Goal: Contribute content

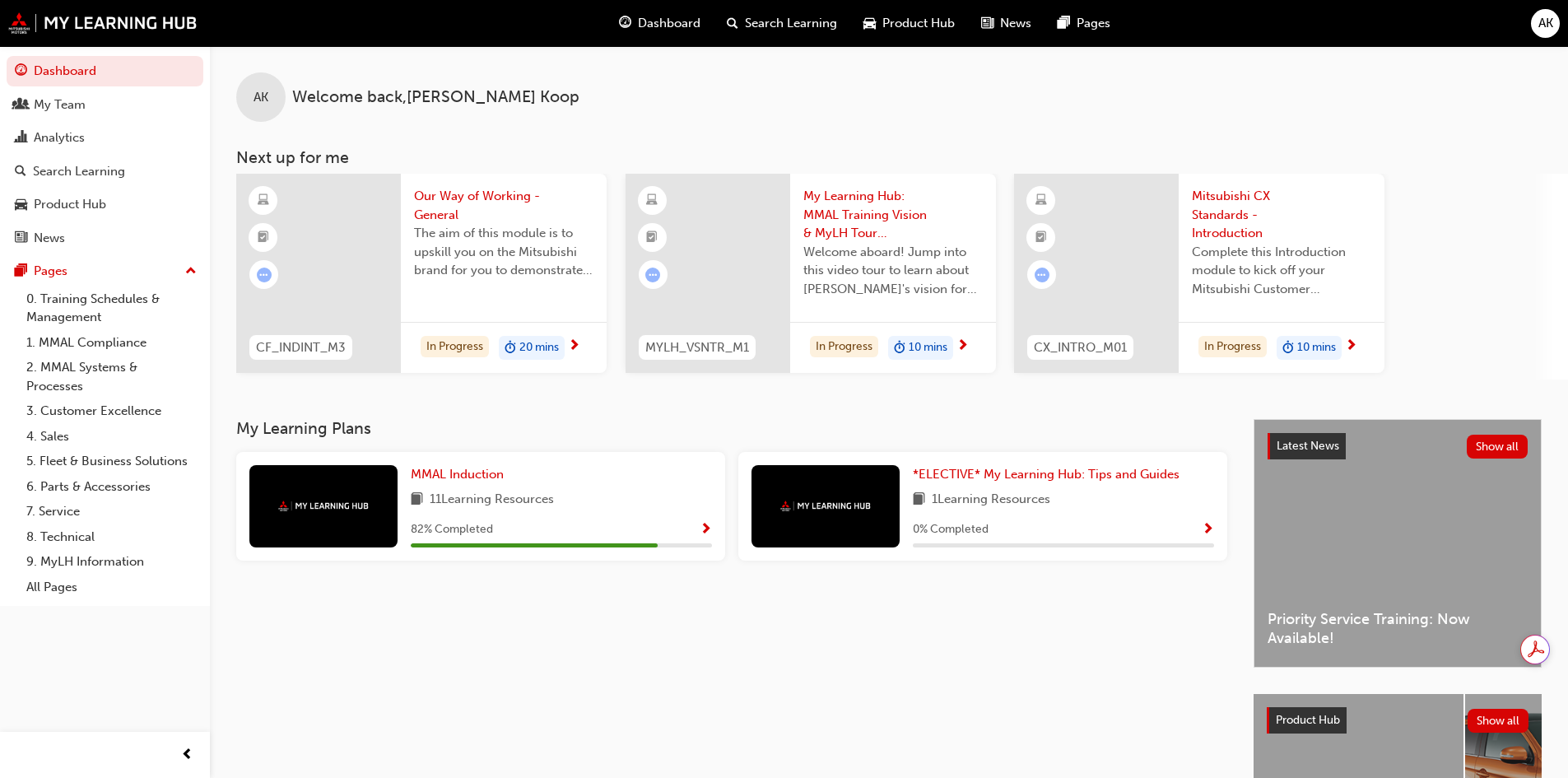
click at [76, 169] on div "Search Learning" at bounding box center [78, 171] width 92 height 19
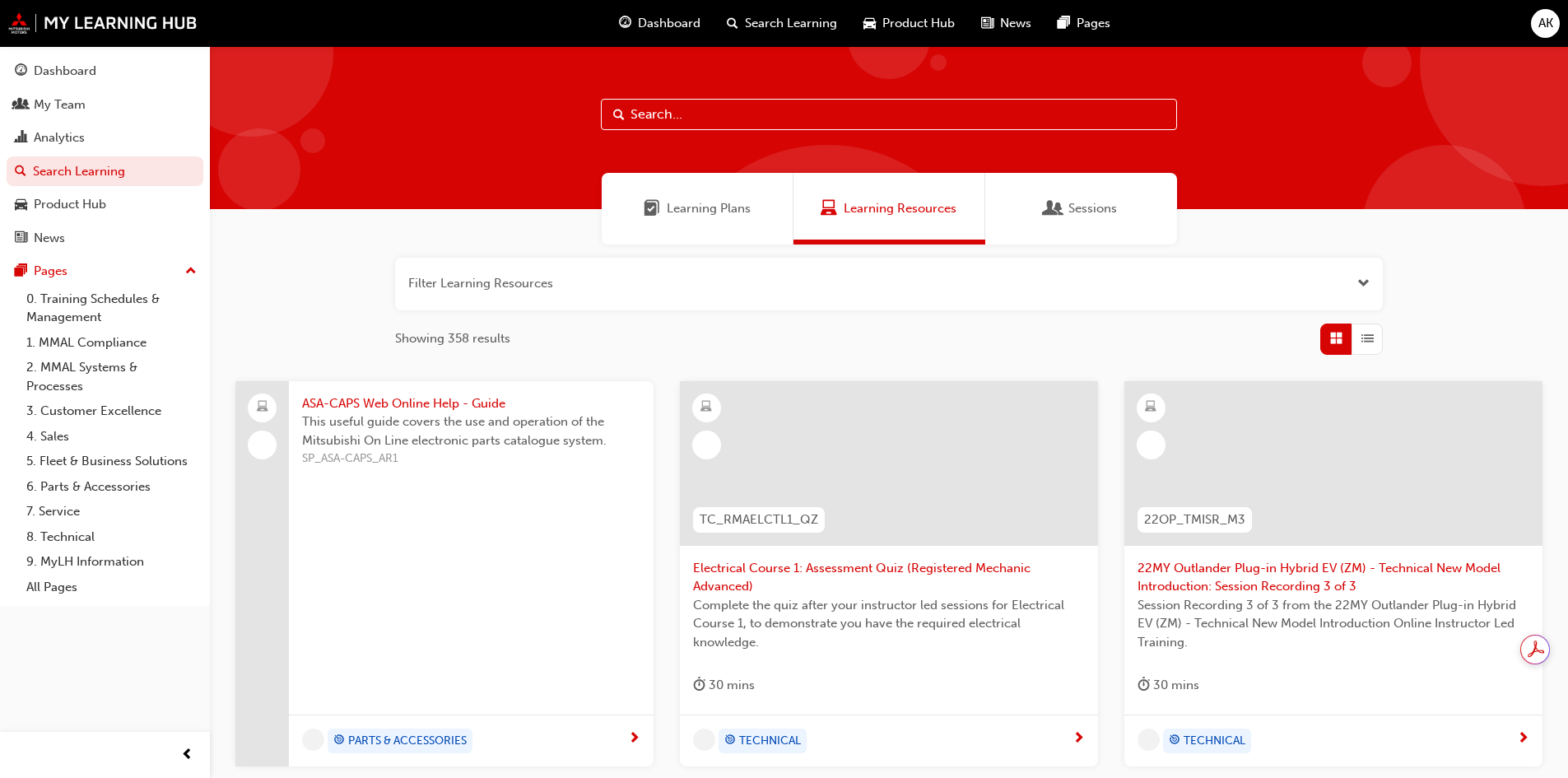
click at [656, 111] on input "text" at bounding box center [889, 114] width 576 height 31
click at [85, 379] on link "2. MMAL Systems & Processes" at bounding box center [112, 376] width 184 height 44
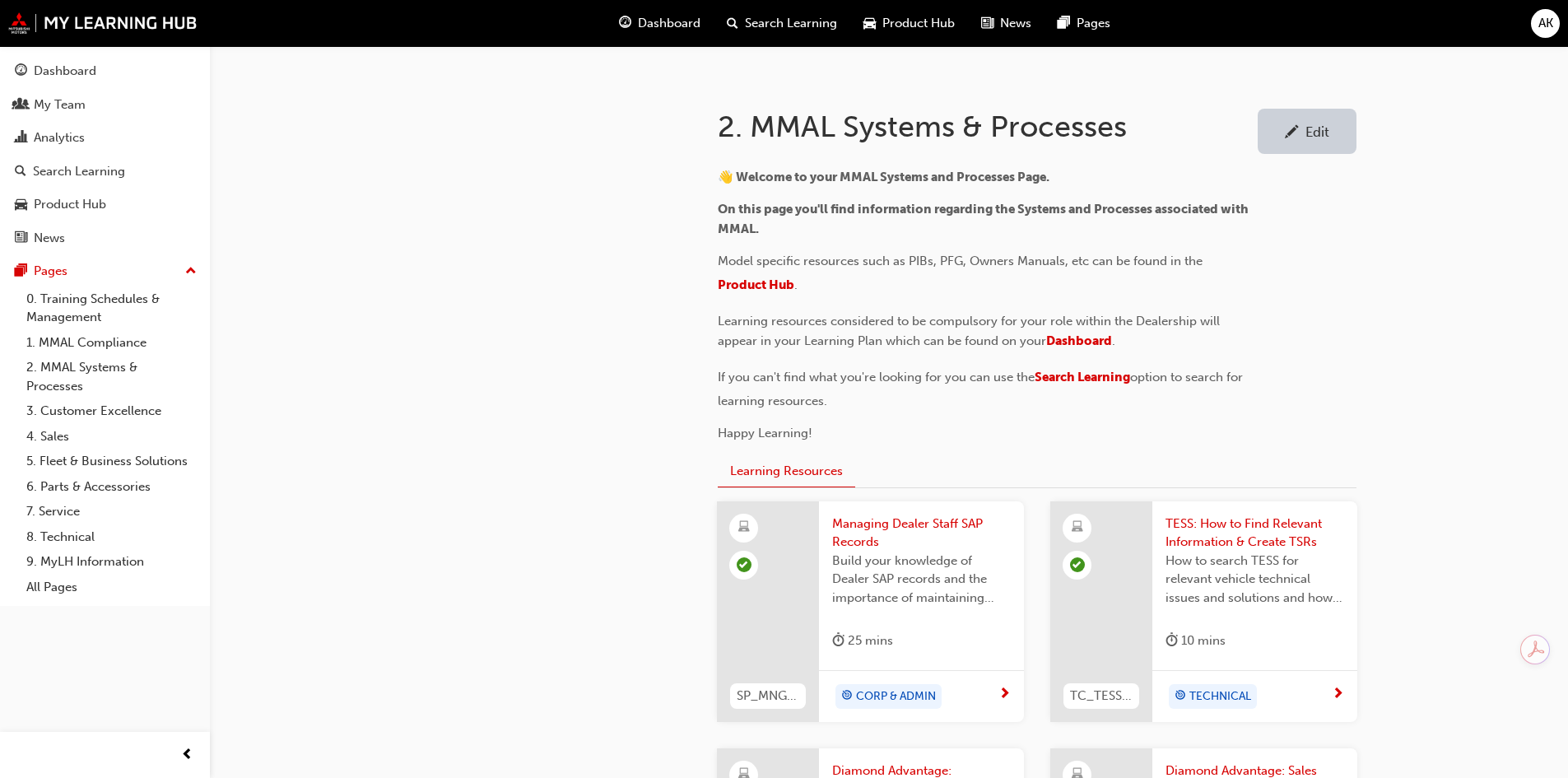
scroll to position [412, 0]
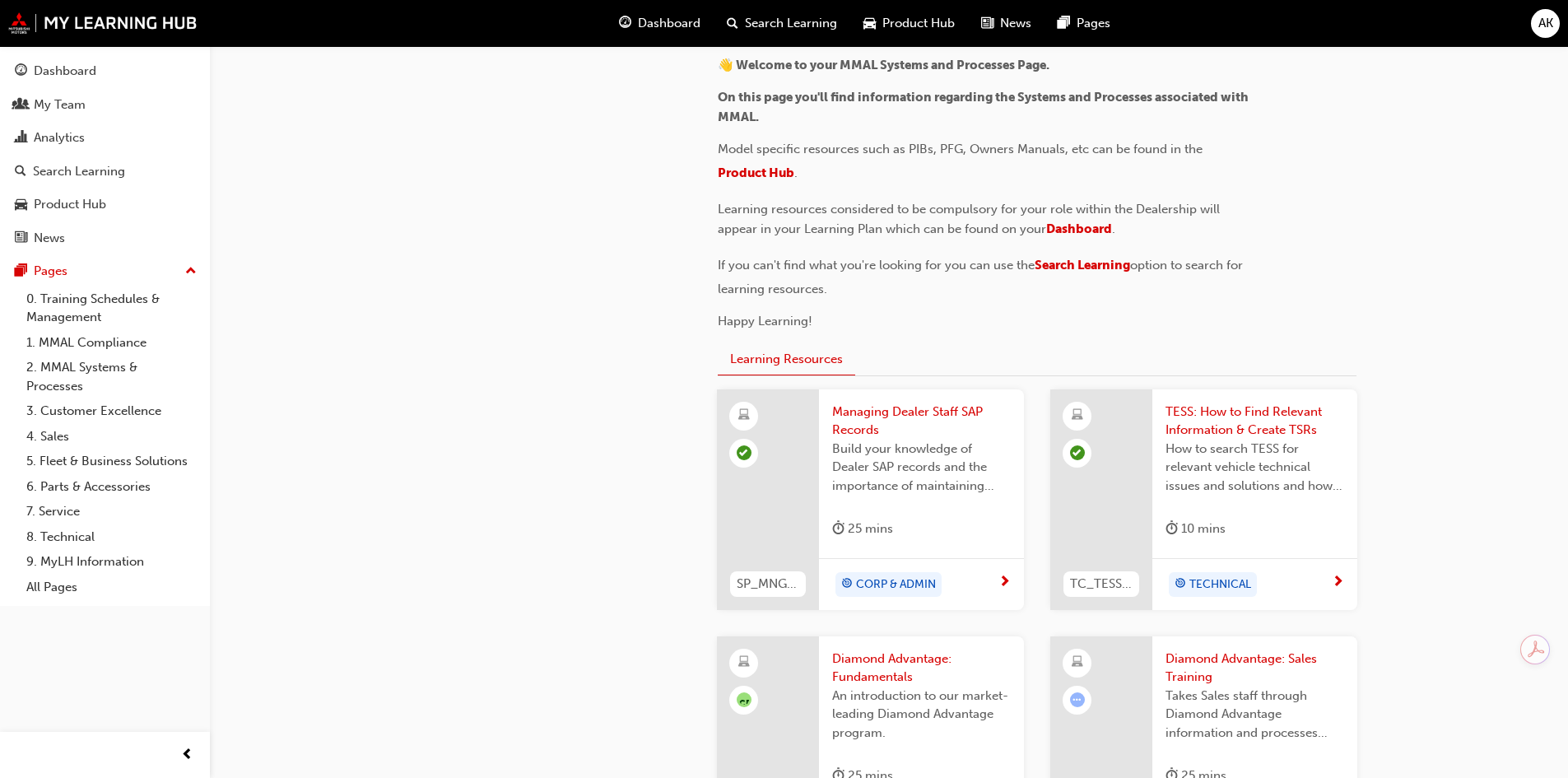
click at [877, 411] on span "Managing Dealer Staff SAP Records" at bounding box center [921, 421] width 178 height 37
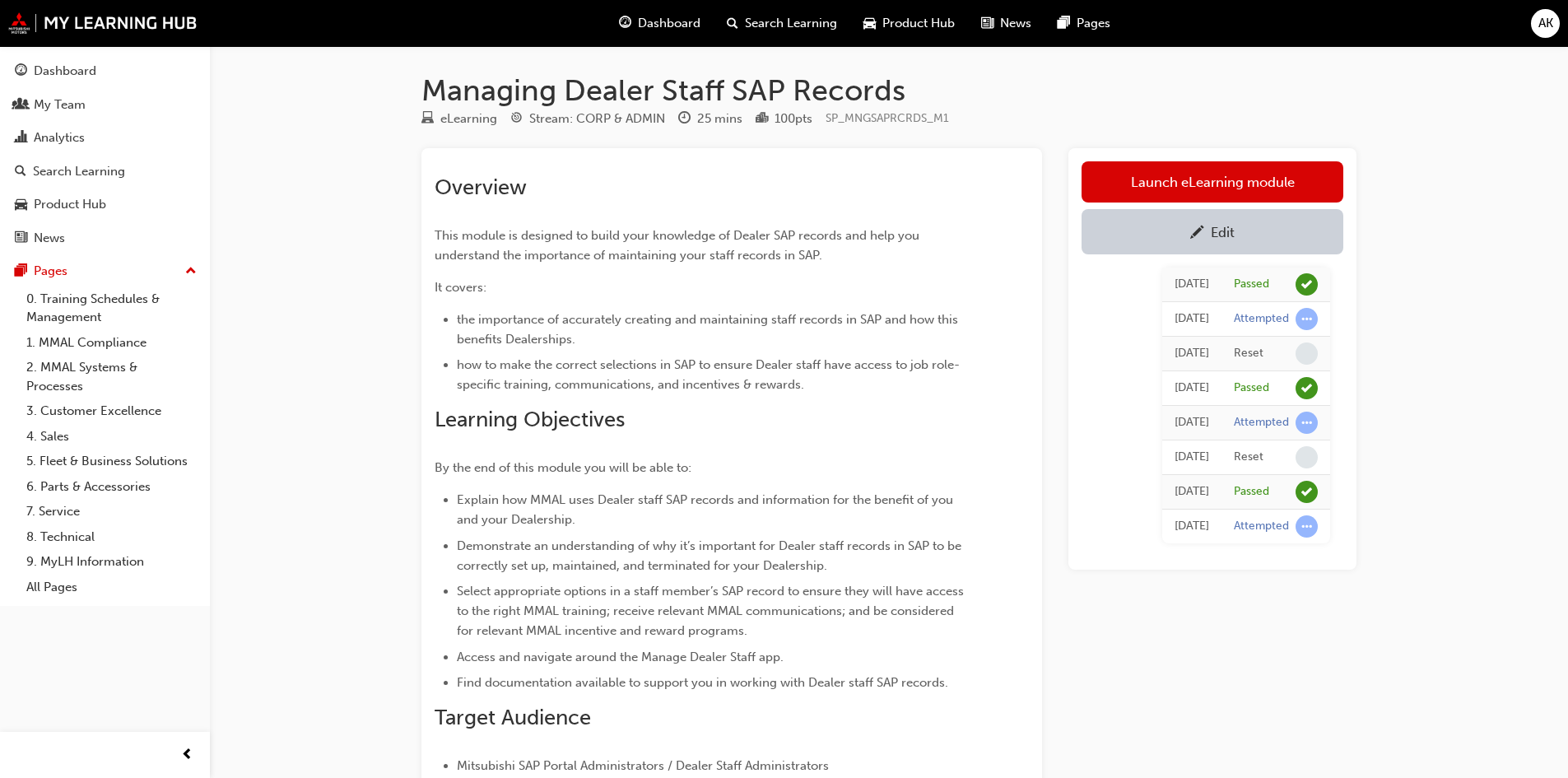
click at [808, 479] on div "Overview This module is designed to build your knowledge of Dealer SAP records …" at bounding box center [701, 659] width 535 height 967
drag, startPoint x: 60, startPoint y: 373, endPoint x: 223, endPoint y: 229, distance: 217.5
click at [60, 372] on link "2. MMAL Systems & Processes" at bounding box center [112, 376] width 184 height 44
click at [737, 261] on span "This module is designed to build your knowledge of Dealer SAP records and help …" at bounding box center [678, 245] width 488 height 35
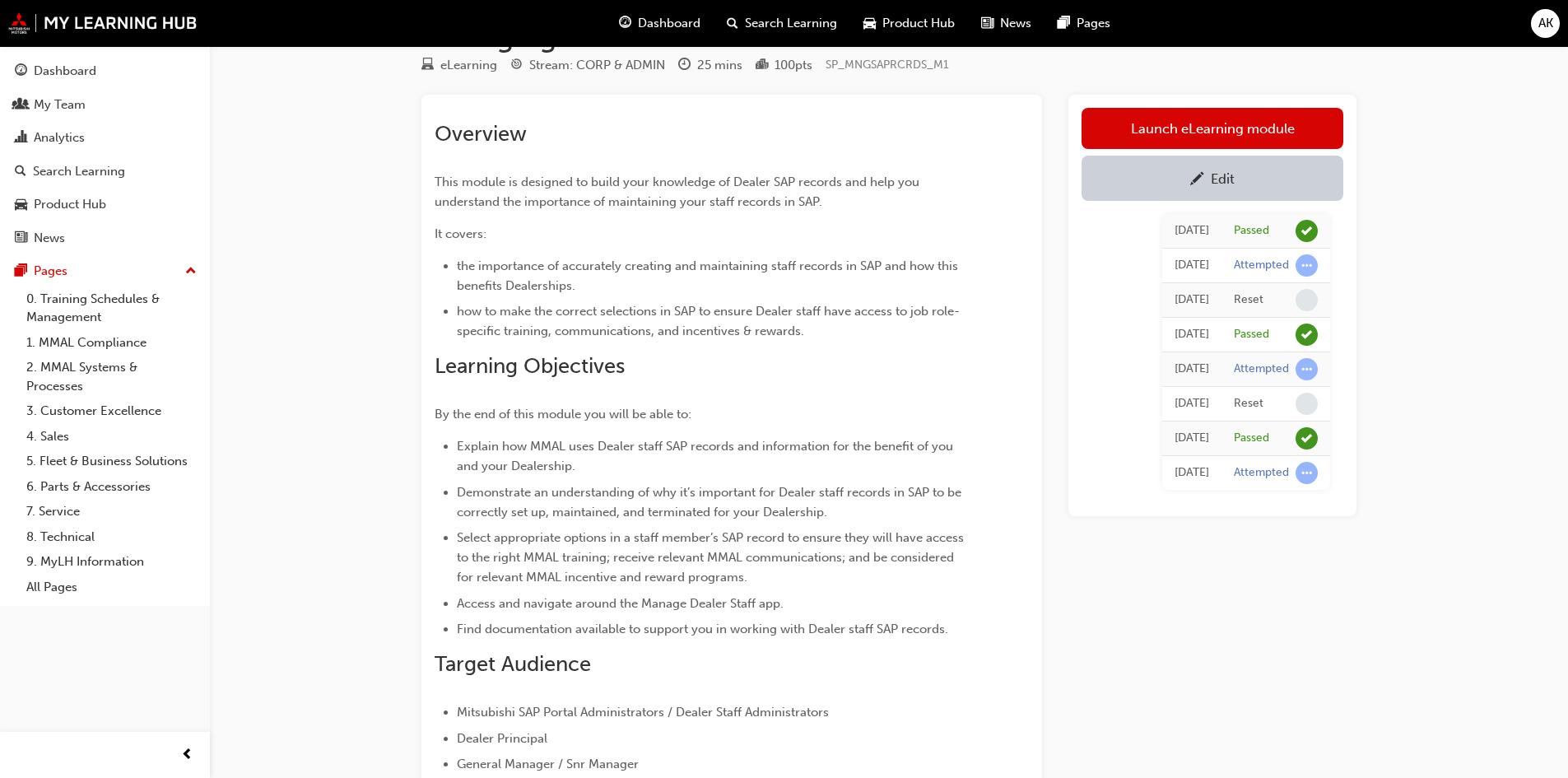
scroll to position [82, 0]
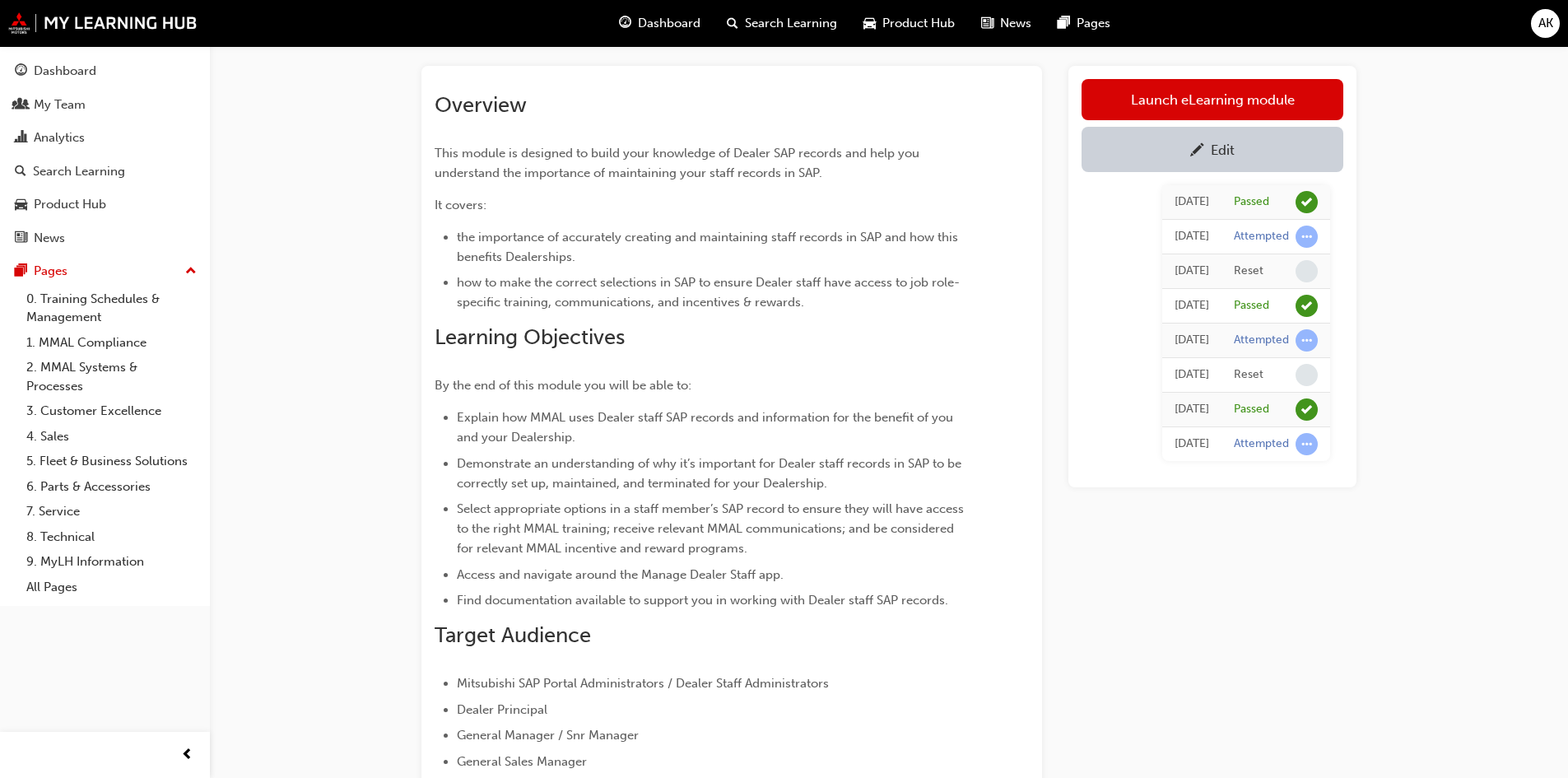
click at [831, 159] on span "This module is designed to build your knowledge of Dealer SAP records and help …" at bounding box center [678, 163] width 488 height 35
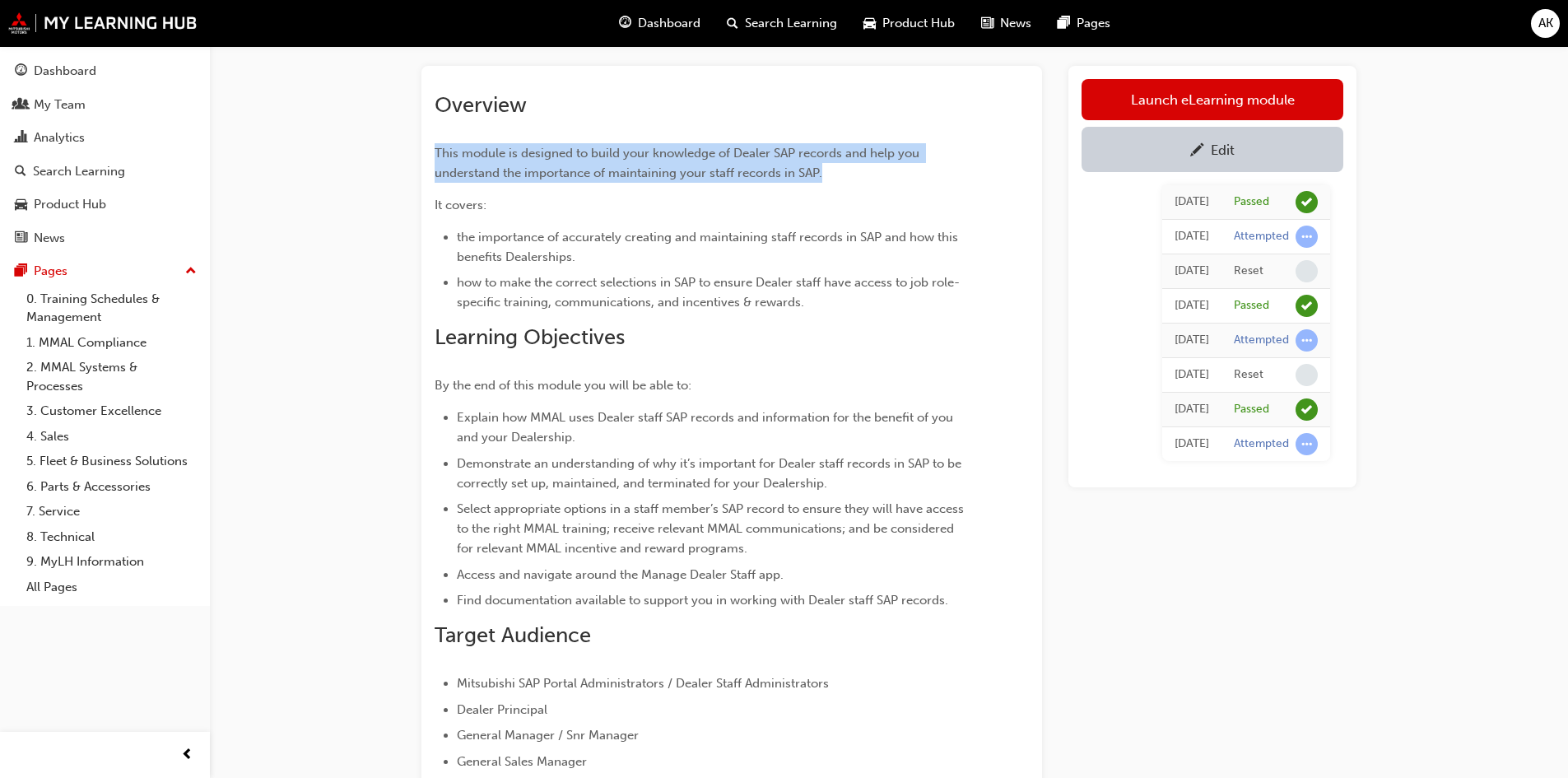
drag, startPoint x: 850, startPoint y: 170, endPoint x: 423, endPoint y: 158, distance: 427.2
click at [423, 158] on div "Overview This module is designed to build your knowledge of Dealer SAP records …" at bounding box center [731, 595] width 620 height 1059
copy span "This module is designed to build your knowledge of Dealer SAP records and help …"
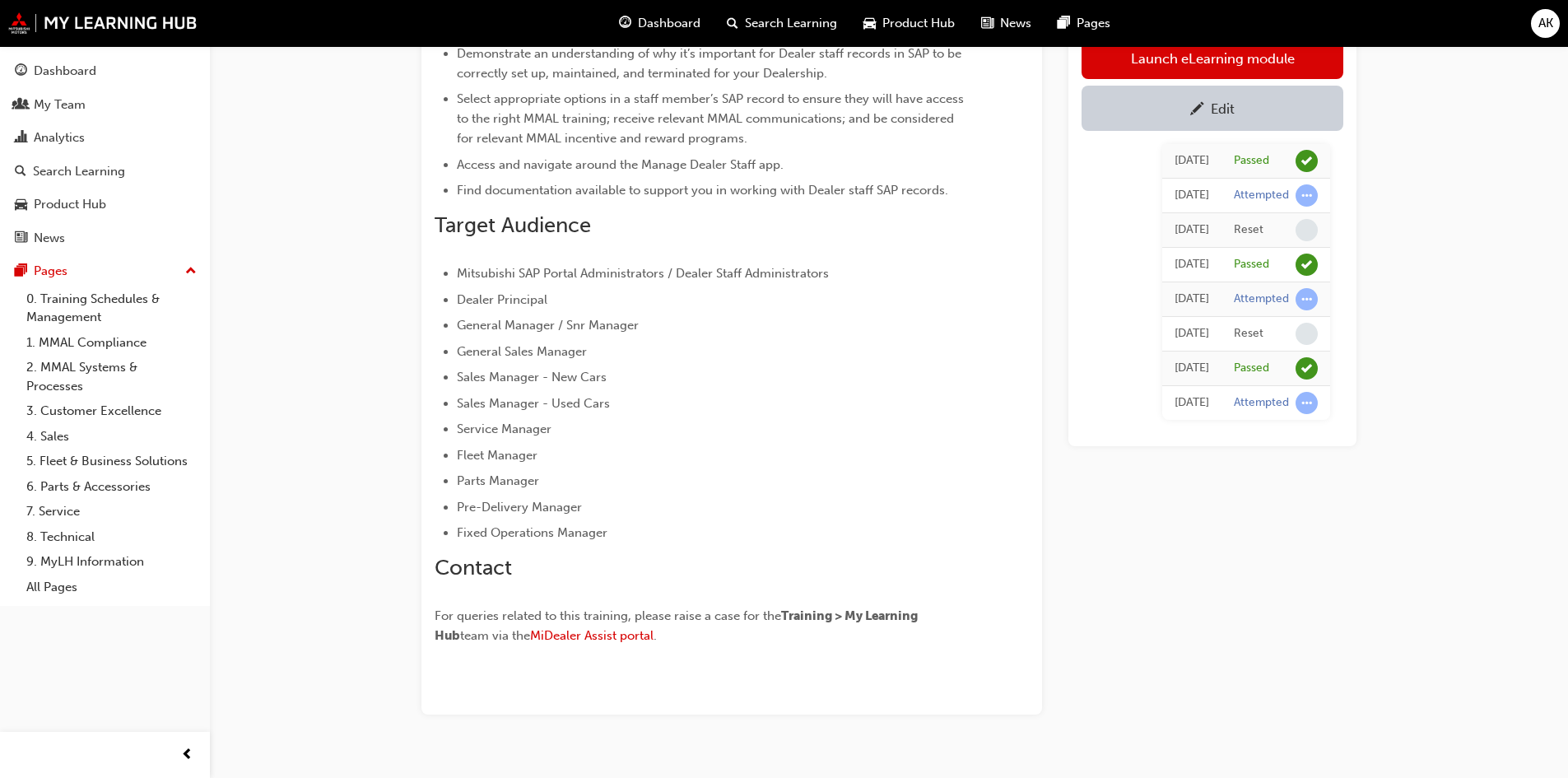
scroll to position [494, 0]
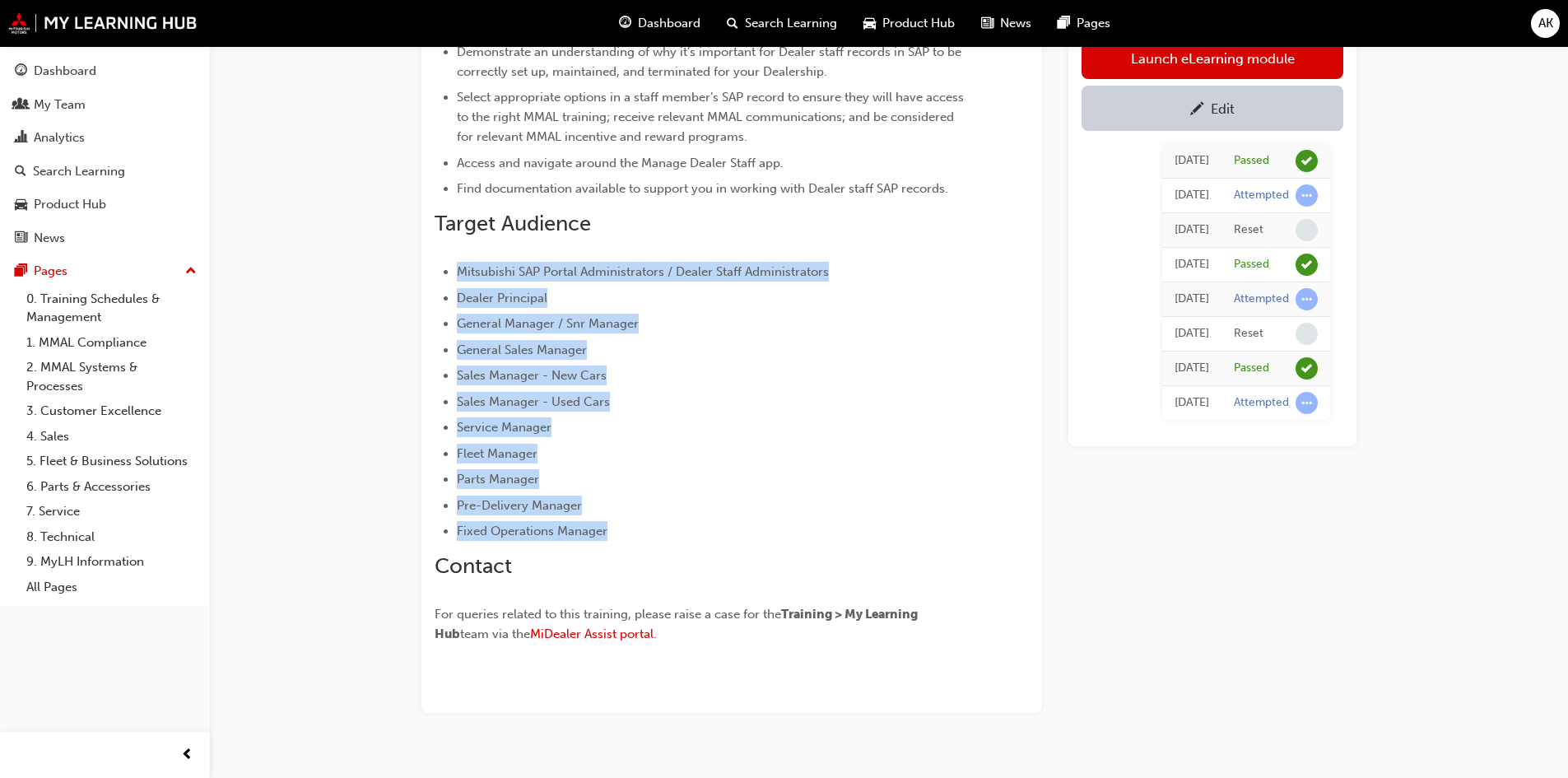
drag, startPoint x: 633, startPoint y: 526, endPoint x: 426, endPoint y: 251, distance: 344.2
click at [426, 251] on div "Overview This module is designed to build your knowledge of Dealer SAP records …" at bounding box center [731, 183] width 620 height 1059
copy ul "Mitsubishi SAP Portal Administrators / Dealer Staff Administrators Dealer Princ…"
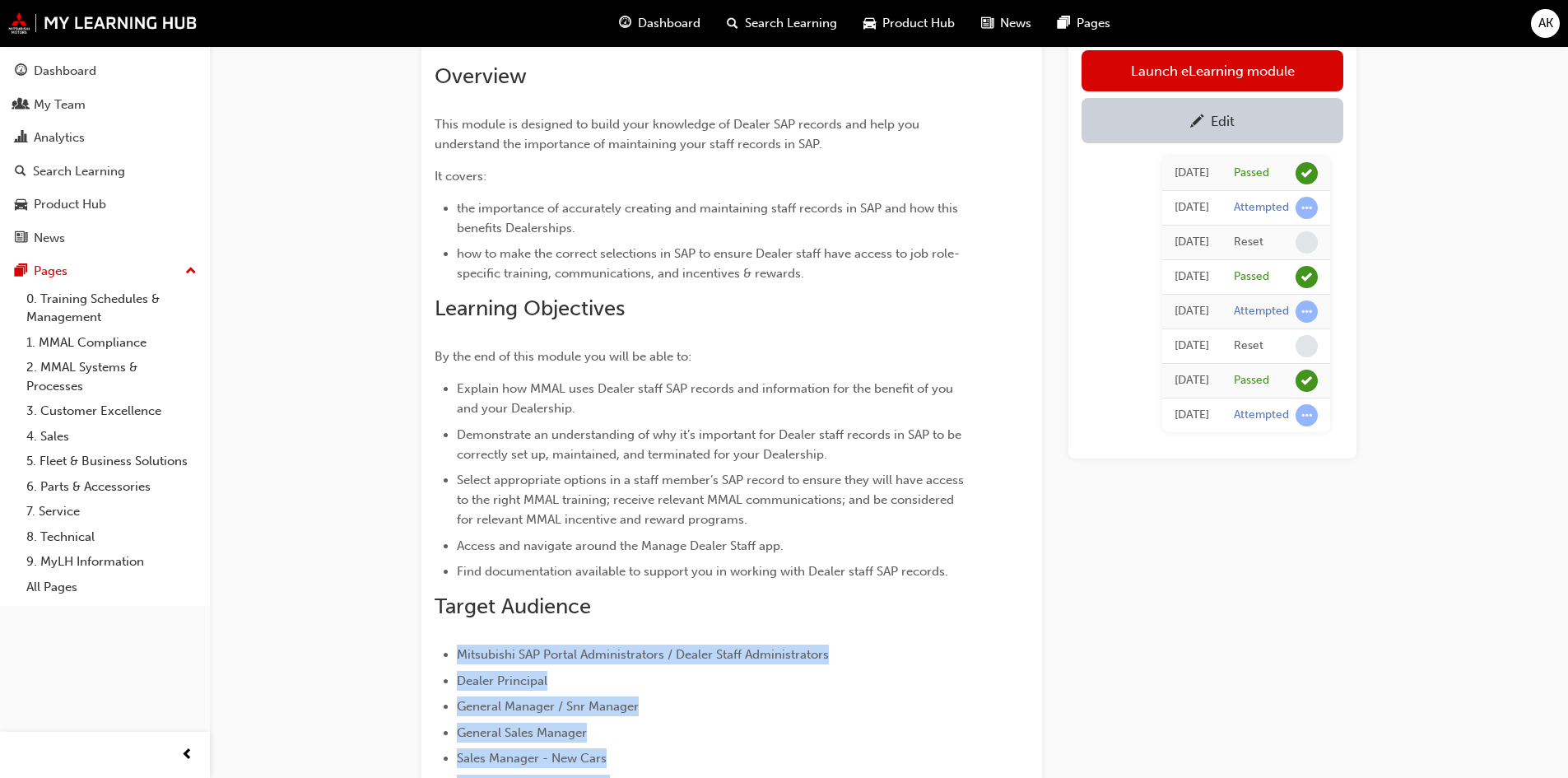
scroll to position [0, 0]
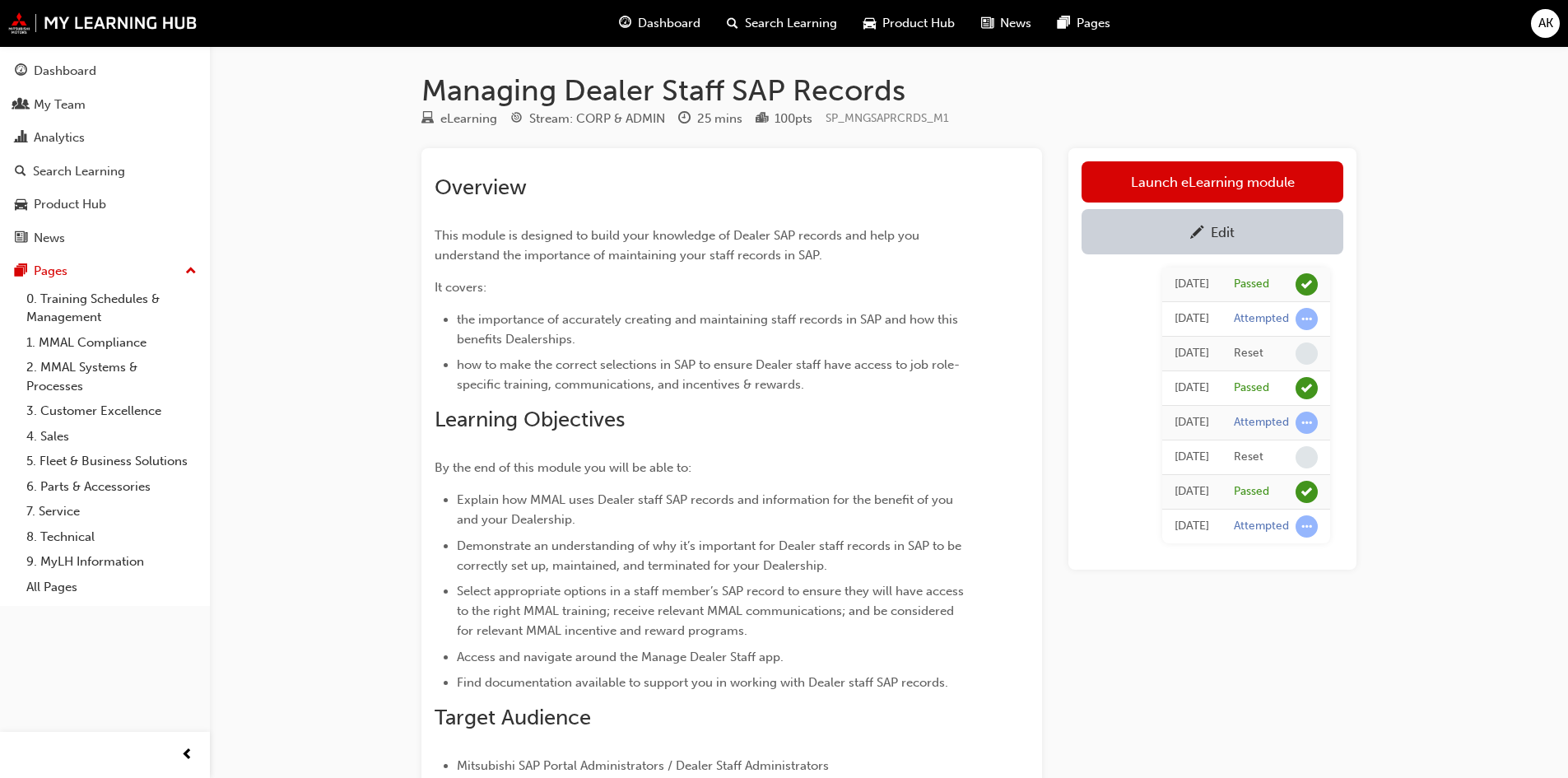
click at [687, 179] on h2 "Overview" at bounding box center [701, 188] width 535 height 26
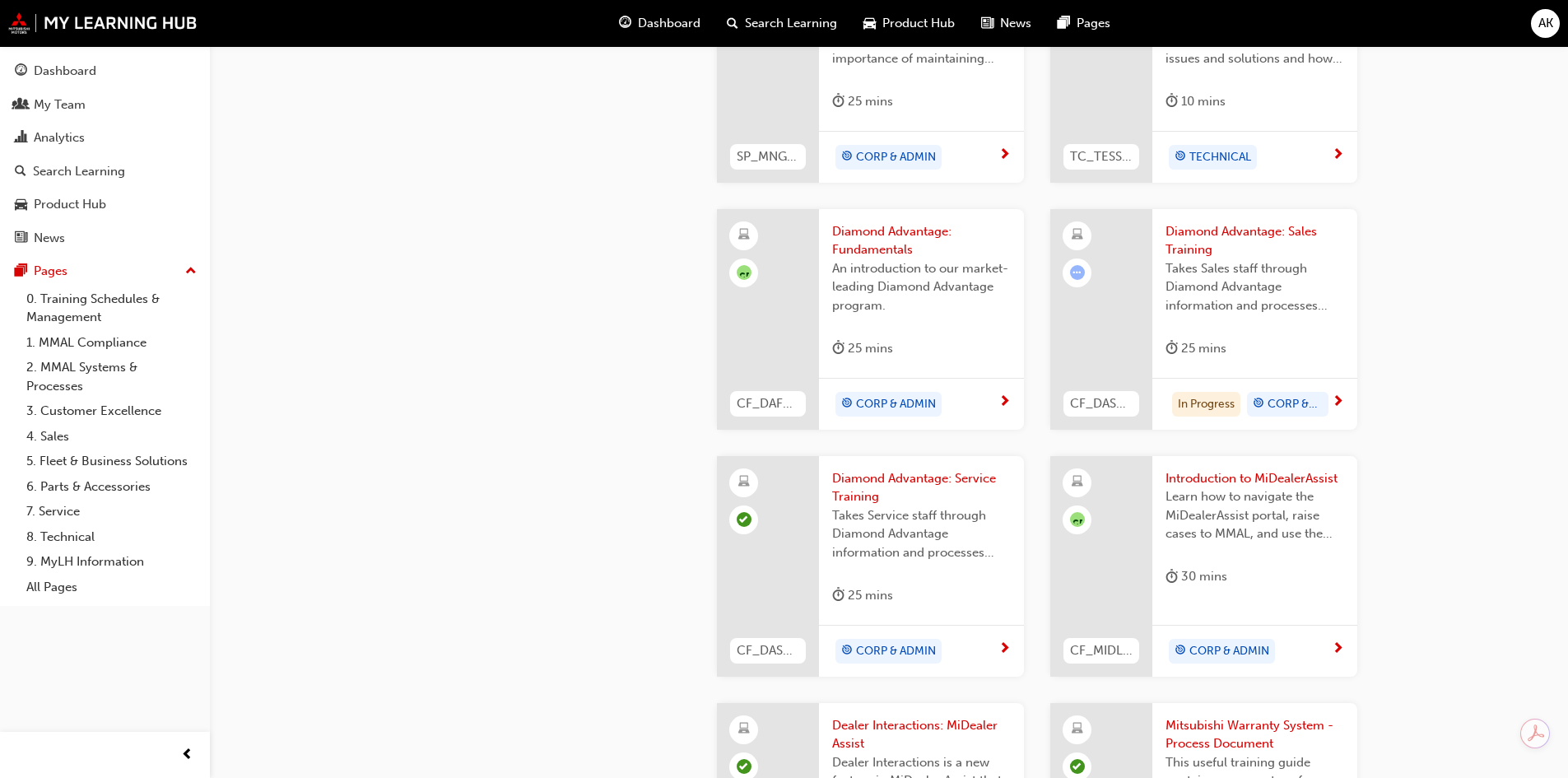
scroll to position [988, 0]
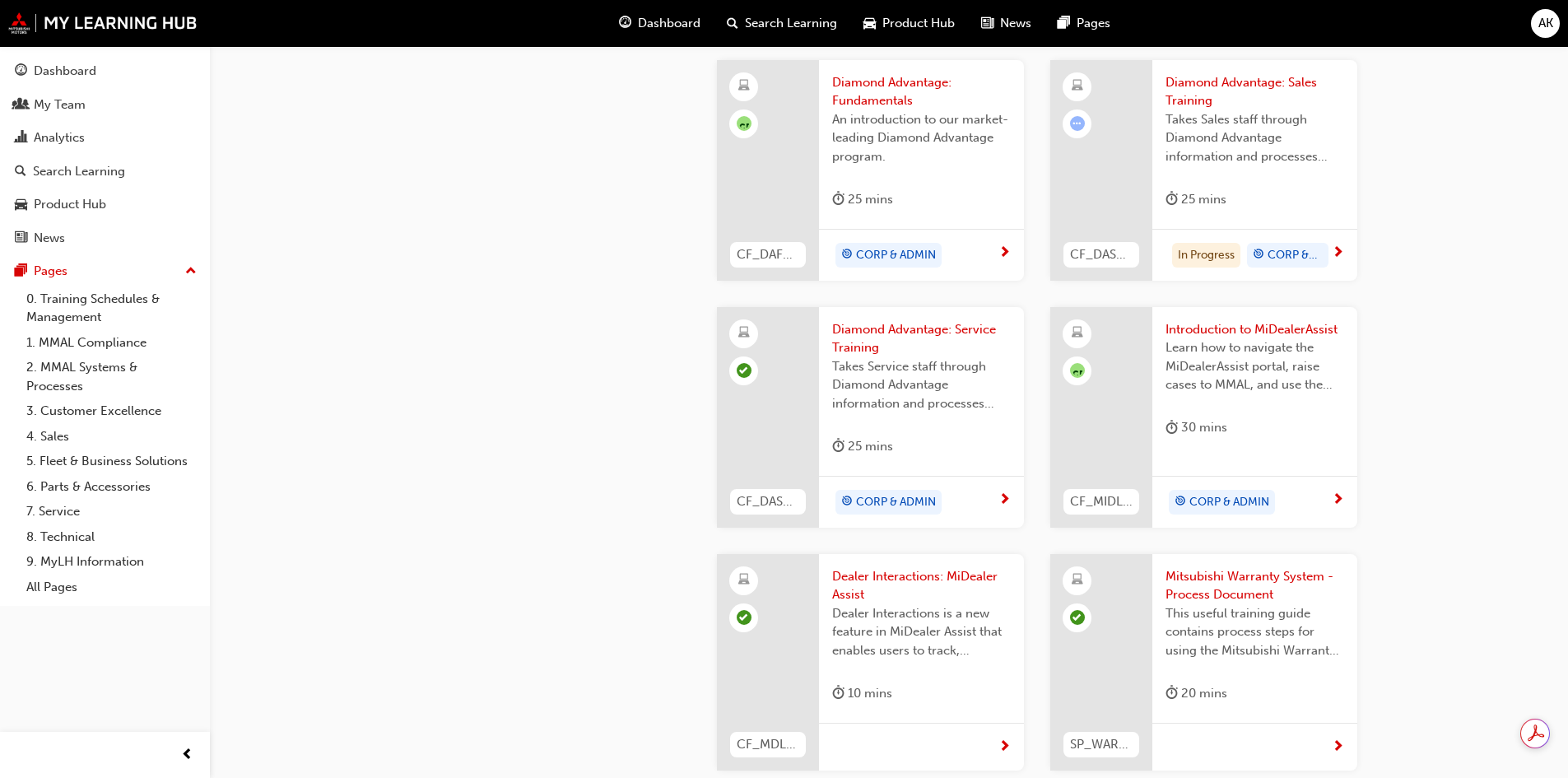
click at [868, 577] on span "Dealer Interactions: MiDealer Assist" at bounding box center [921, 586] width 178 height 37
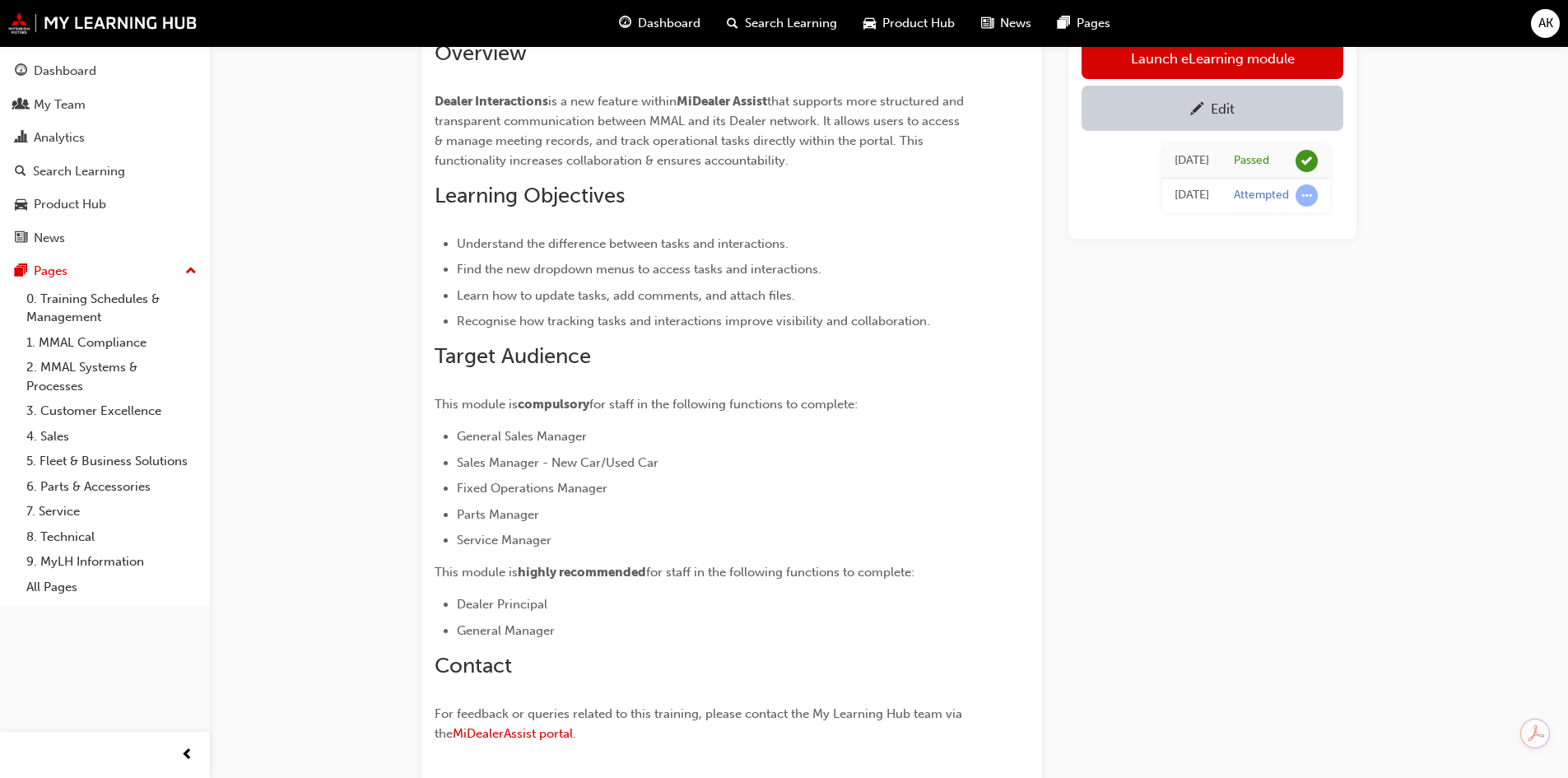
scroll to position [262, 0]
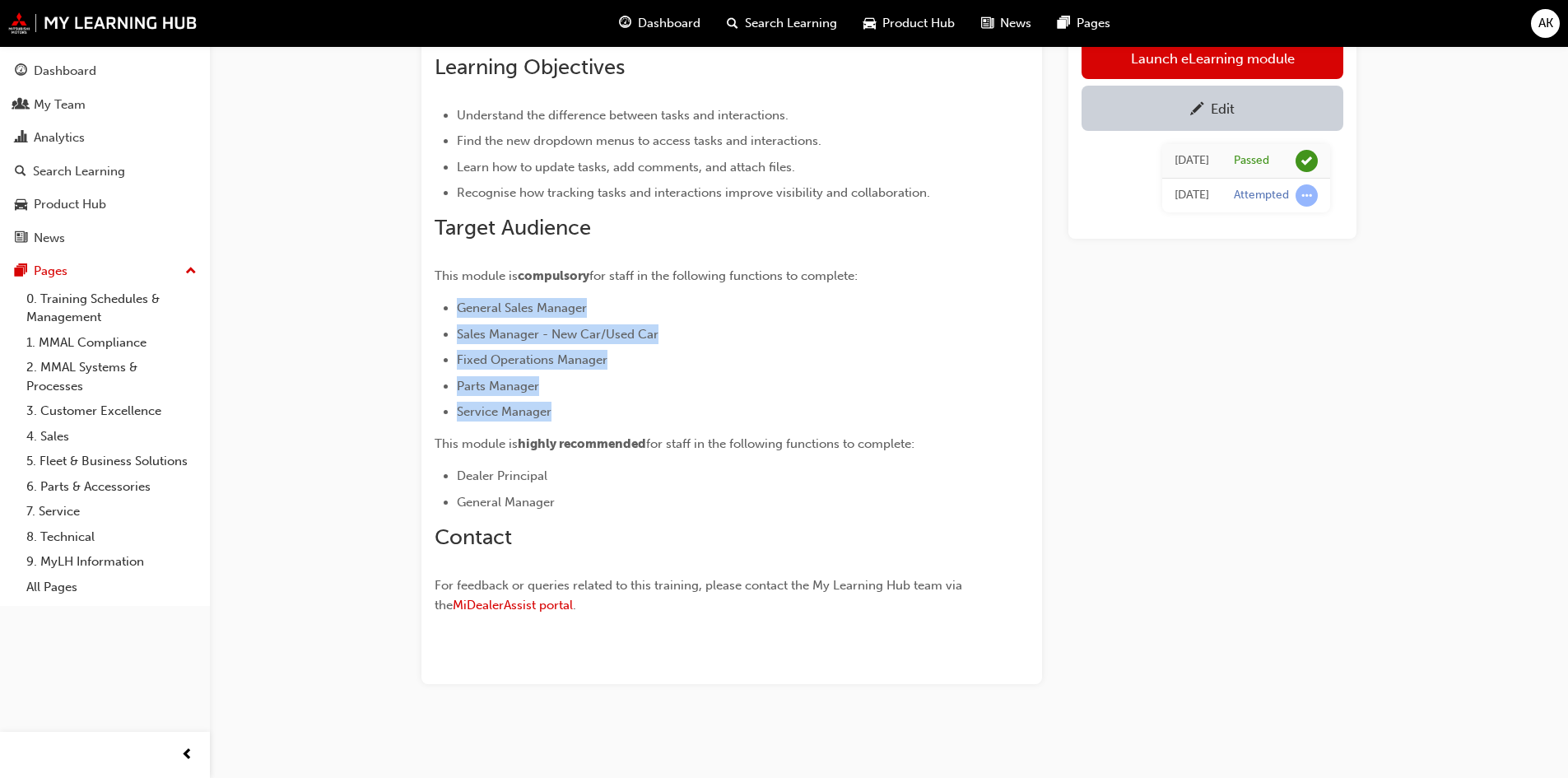
drag, startPoint x: 579, startPoint y: 414, endPoint x: 457, endPoint y: 304, distance: 164.3
click at [457, 304] on ul "General Sales Manager Sales Manager - New Car/Used Car Fixed Operations Manager…" at bounding box center [701, 360] width 535 height 124
copy ul "General Sales Manager Sales Manager - New Car/Used Car Fixed Operations Manager…"
click at [592, 354] on span "Fixed Operations Manager" at bounding box center [532, 360] width 150 height 15
drag, startPoint x: 596, startPoint y: 403, endPoint x: 589, endPoint y: 411, distance: 10.6
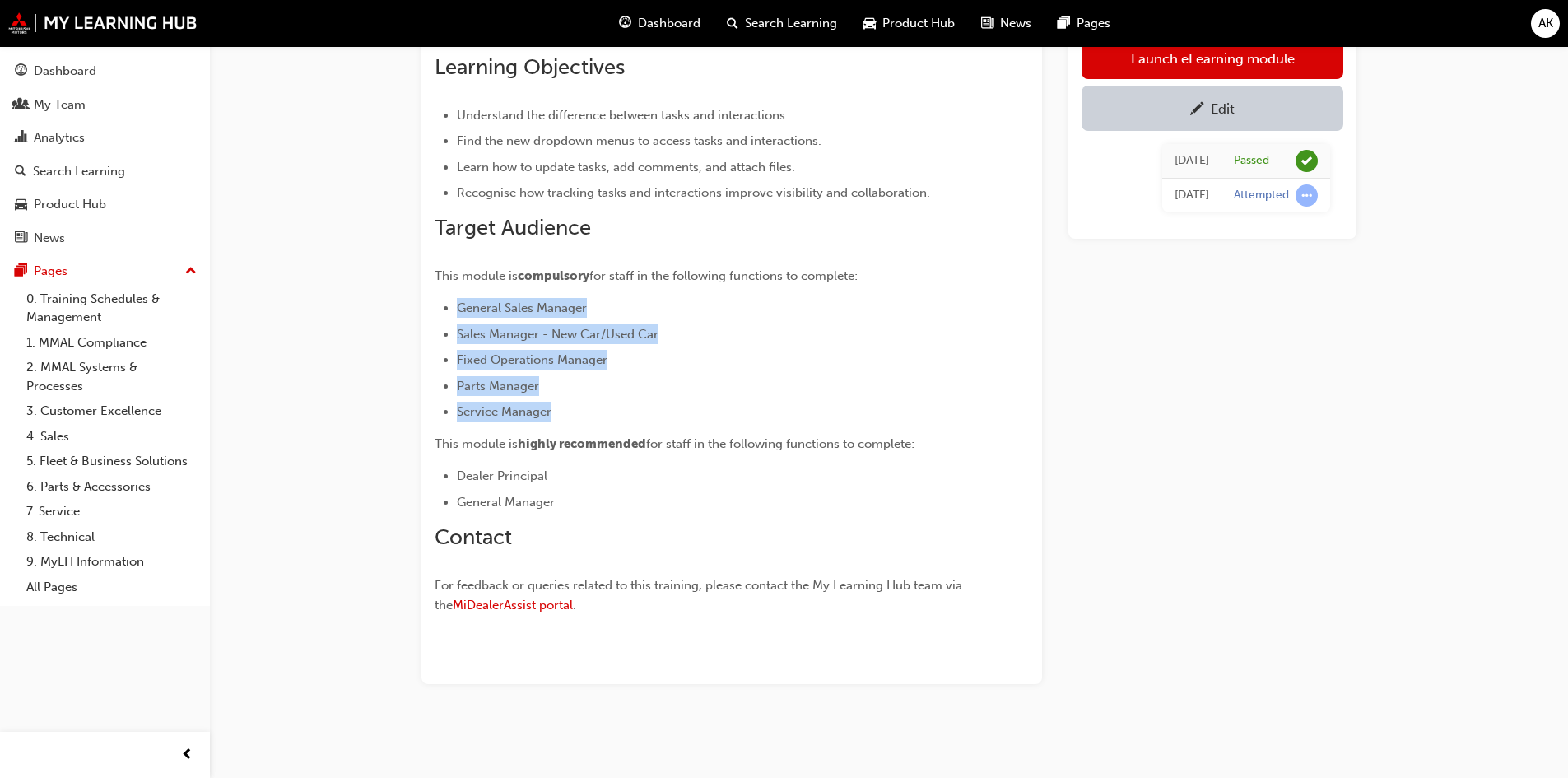
click at [595, 403] on li "Service Manager" at bounding box center [713, 412] width 513 height 20
click at [579, 405] on li "Service Manager" at bounding box center [713, 412] width 513 height 20
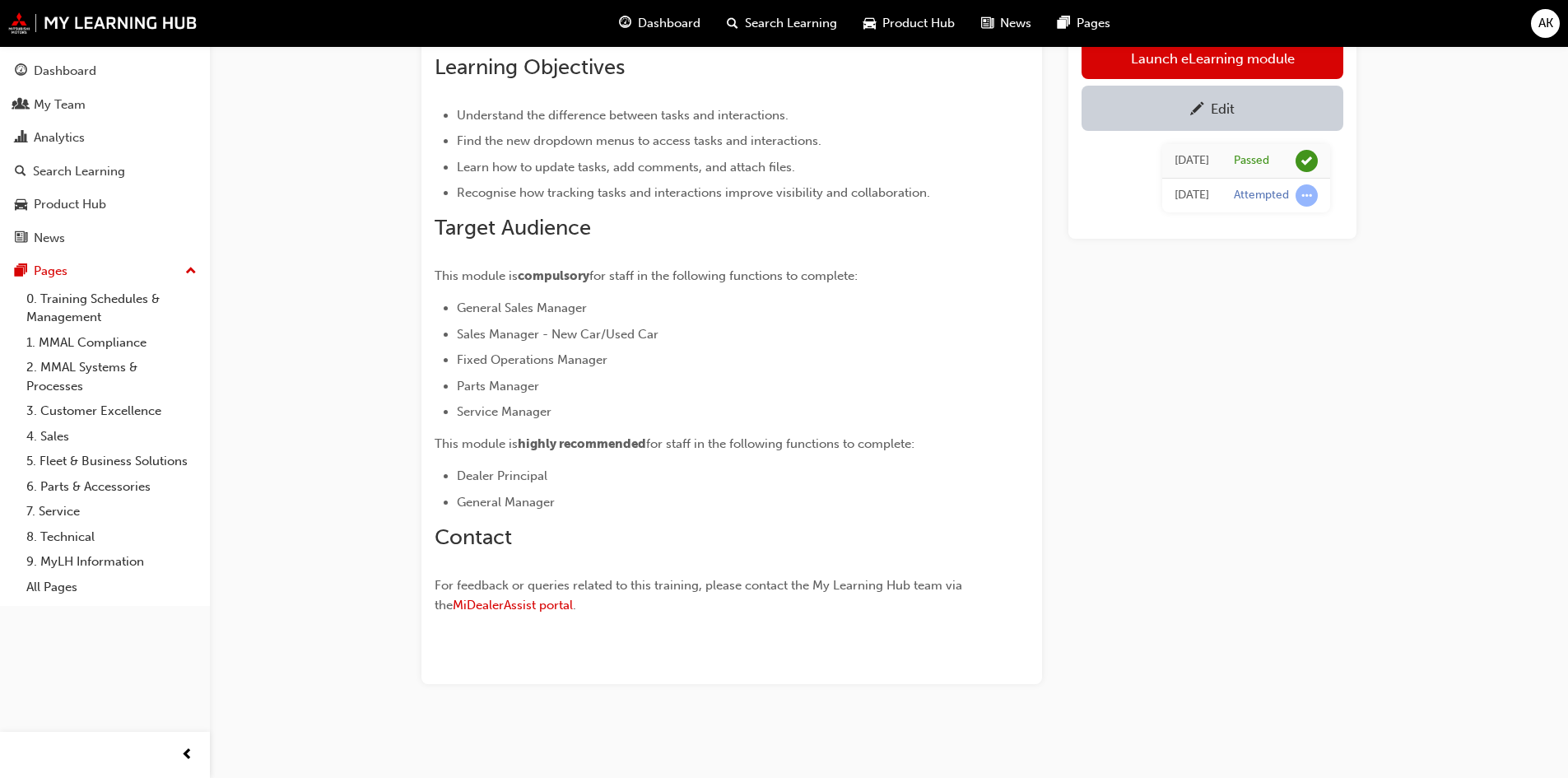
click at [572, 413] on li "Service Manager" at bounding box center [713, 412] width 513 height 20
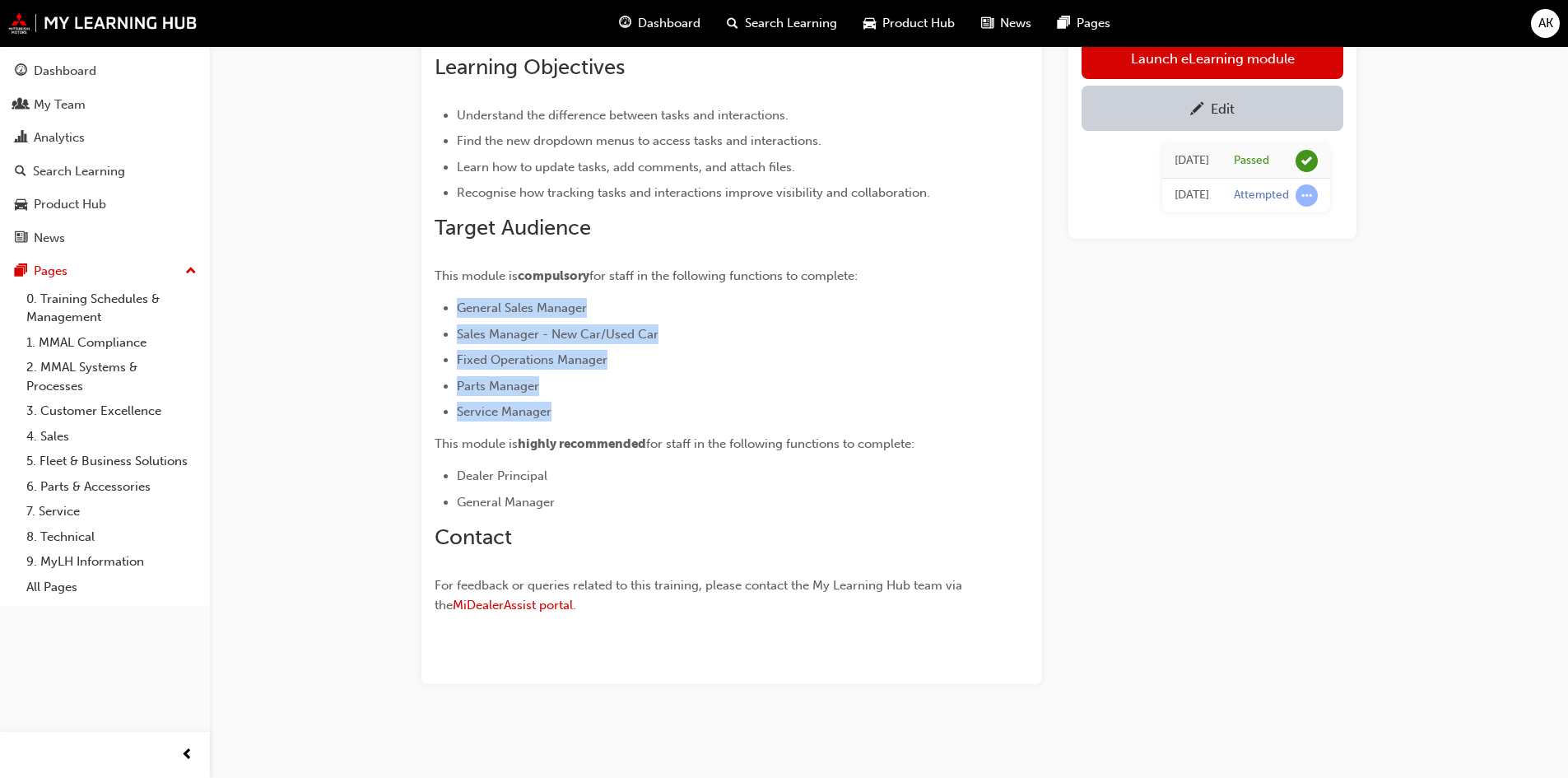
drag, startPoint x: 574, startPoint y: 412, endPoint x: 453, endPoint y: 295, distance: 168.3
click at [453, 295] on div "Overview Dealer Interactions is a new feature within MiDealer Assist that suppo…" at bounding box center [701, 265] width 535 height 707
copy ul "General Sales Manager Sales Manager - New Car/Used Car Fixed Operations Manager…"
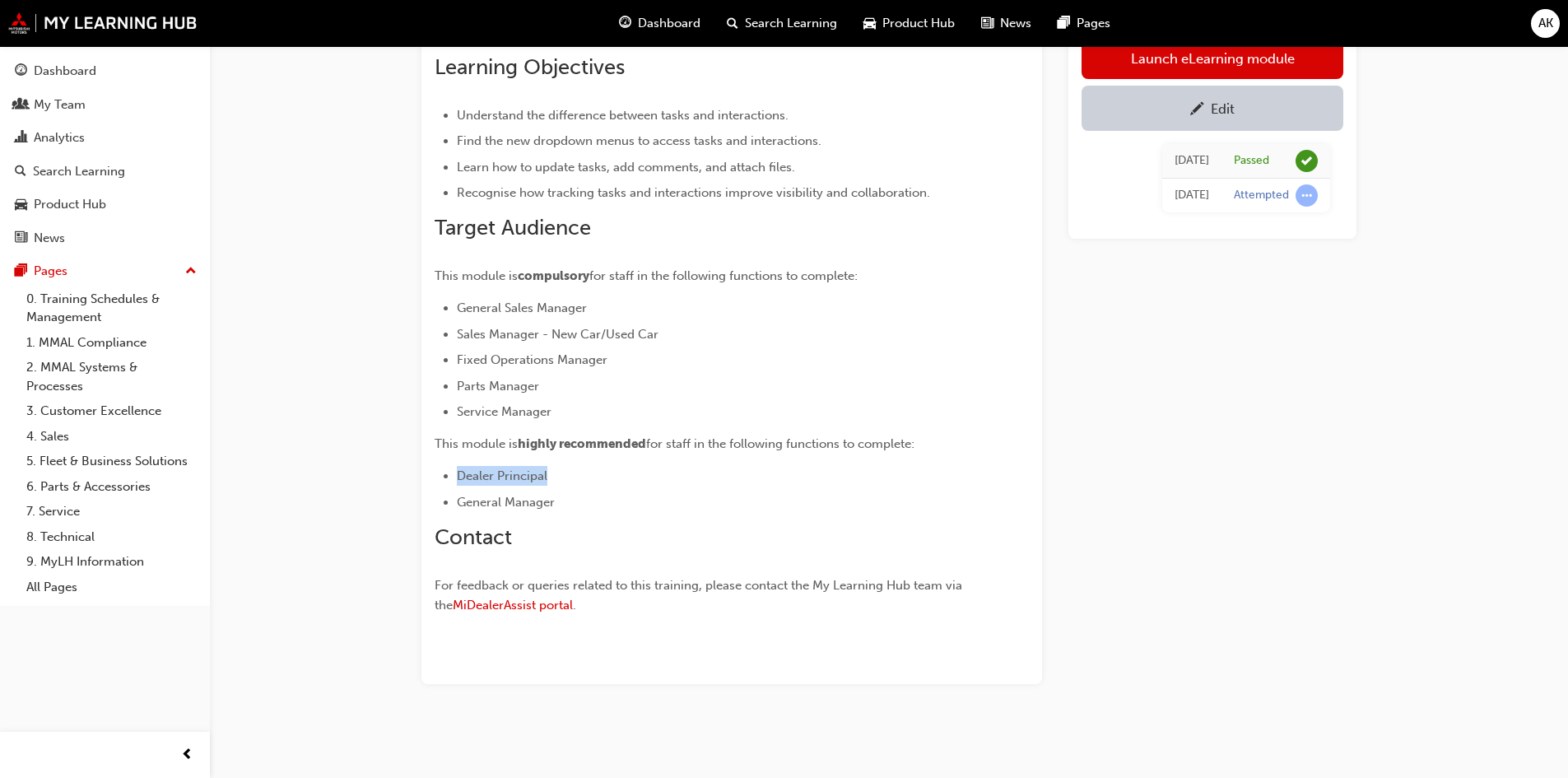
drag, startPoint x: 562, startPoint y: 477, endPoint x: 441, endPoint y: 477, distance: 121.0
click at [441, 477] on ul "Dealer Principal General Manager" at bounding box center [701, 488] width 535 height 46
copy span "Dealer Principal"
drag, startPoint x: 580, startPoint y: 504, endPoint x: 452, endPoint y: 504, distance: 128.0
click at [452, 504] on ul "Dealer Principal General Manager" at bounding box center [701, 488] width 535 height 46
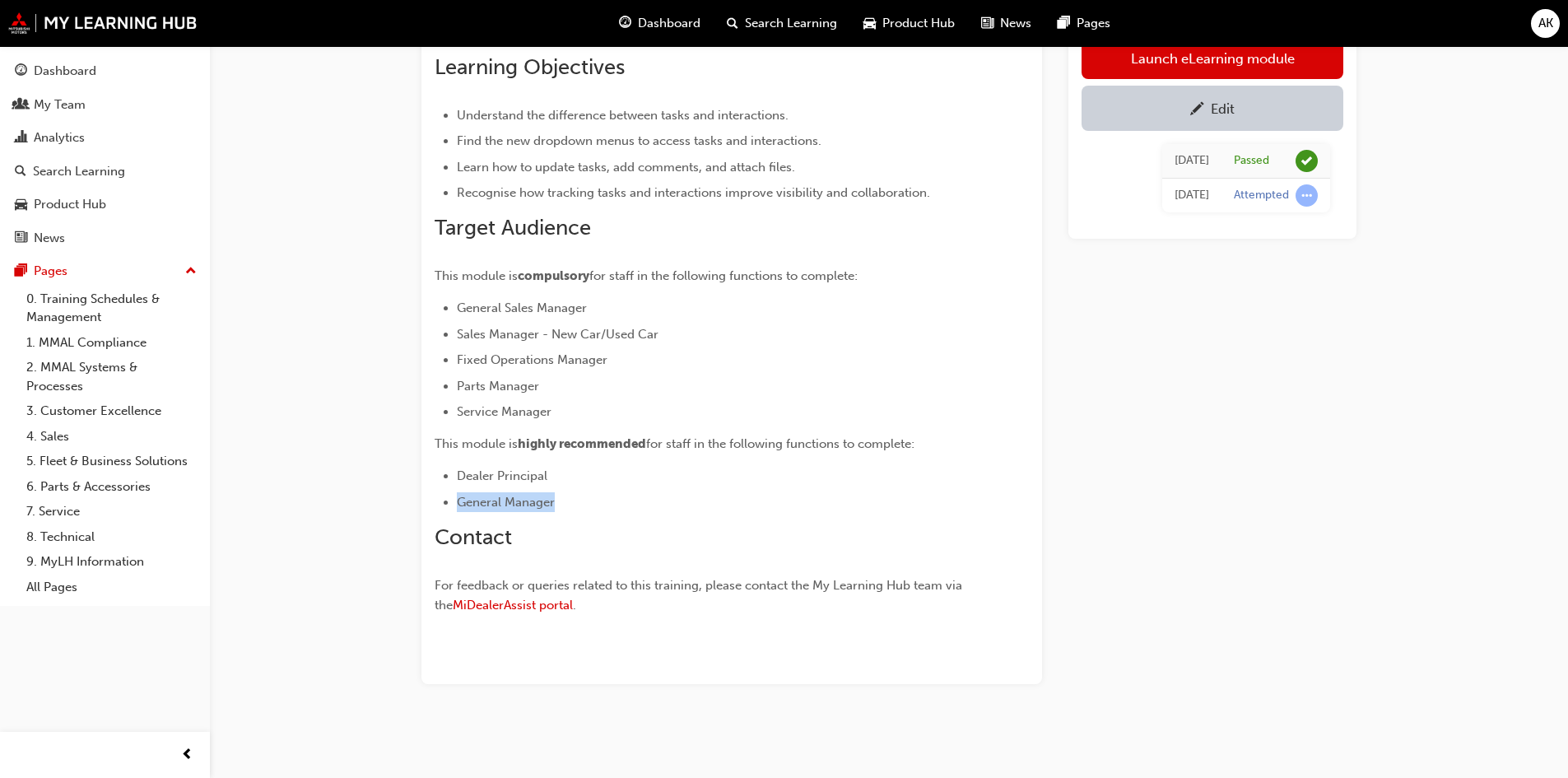
copy span "General Manager"
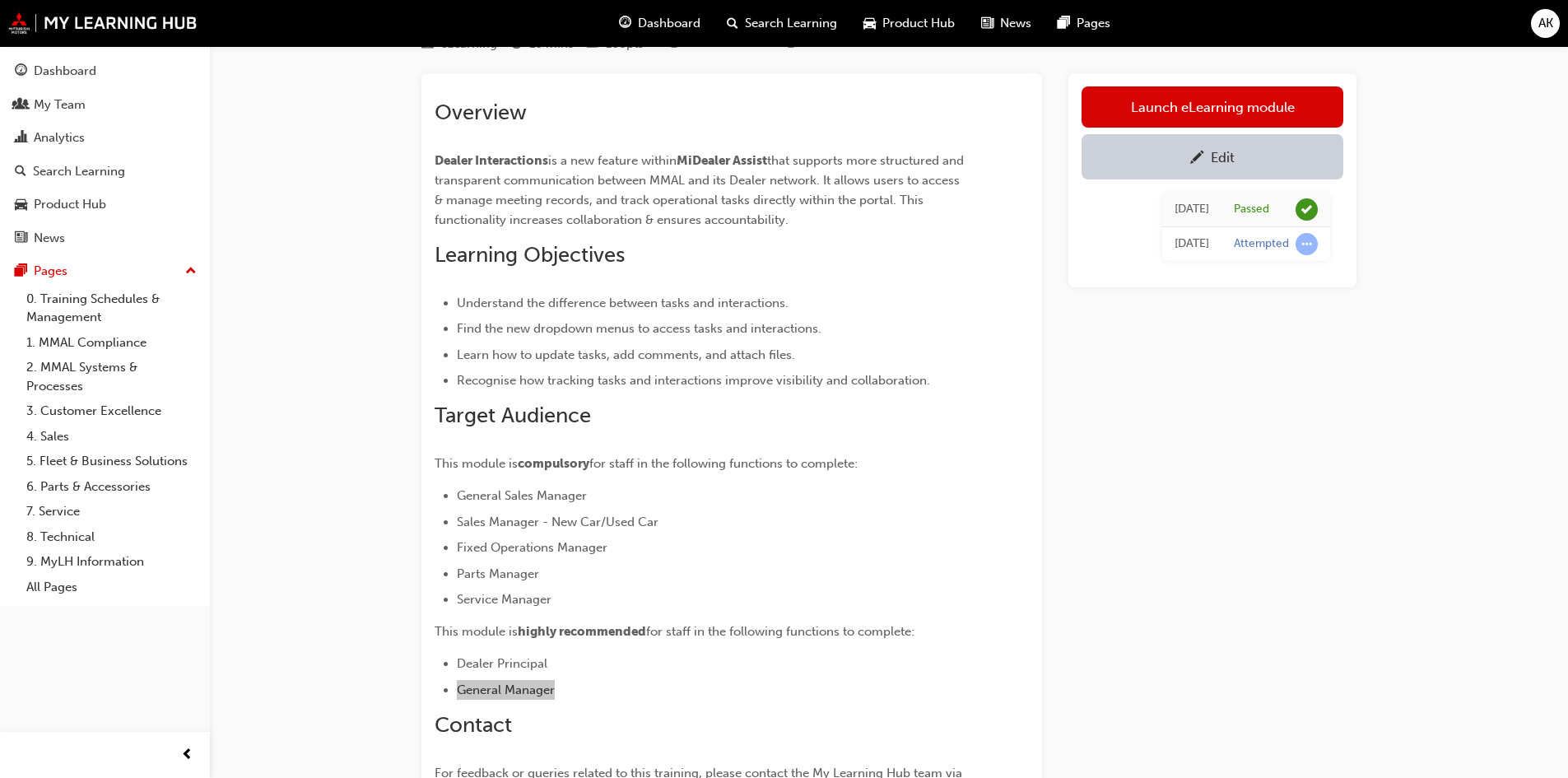
scroll to position [0, 0]
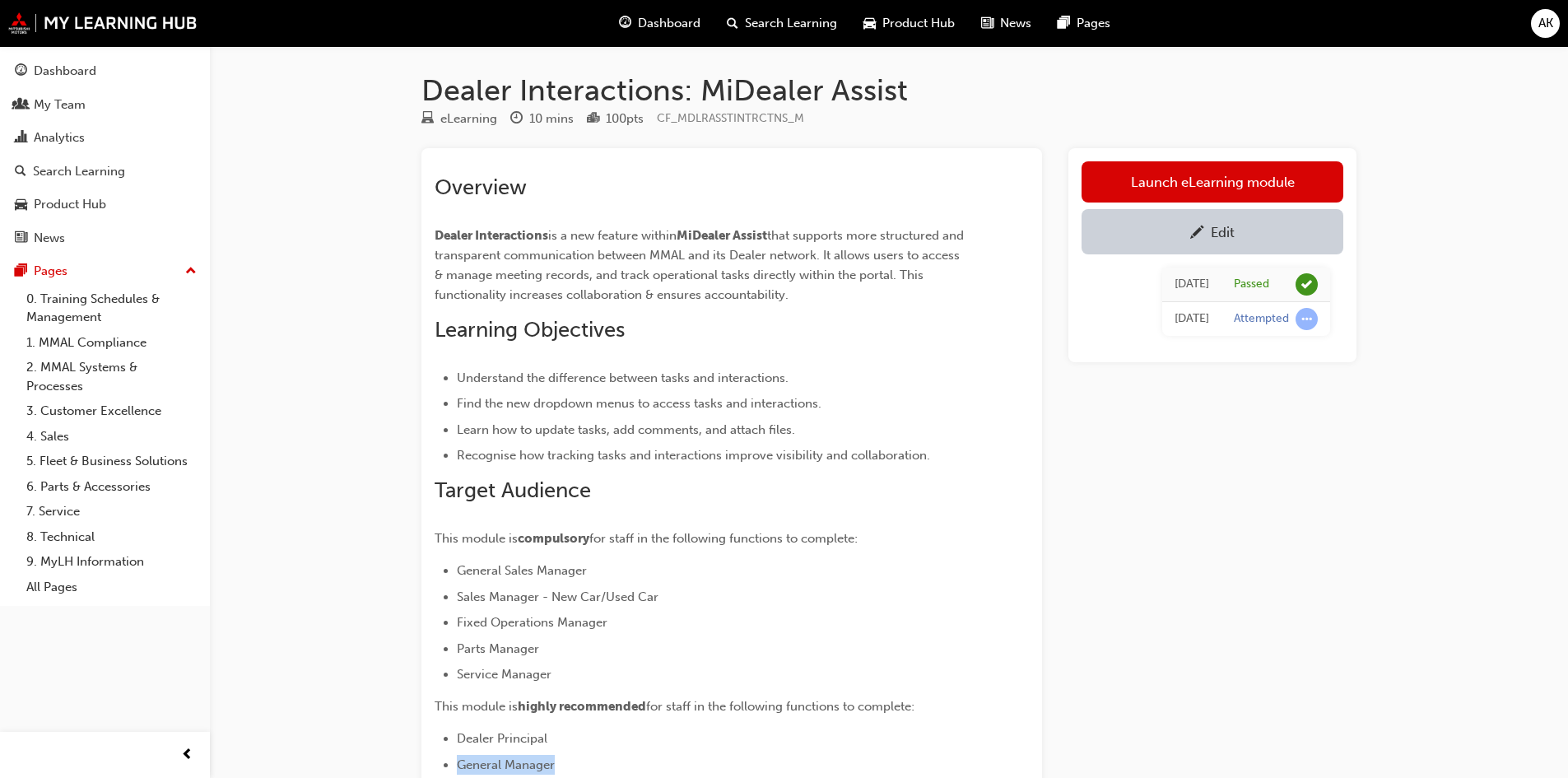
drag, startPoint x: 816, startPoint y: 294, endPoint x: 407, endPoint y: 232, distance: 413.7
click at [407, 232] on div "Dealer Interactions: MiDealer Assist eLearning 10 mins 100 pts CF_MDLRASSTINTRC…" at bounding box center [889, 537] width 987 height 927
copy p "Dealer Interactions is a new feature within MiDealer Assist that supports more …"
click at [1217, 233] on div "Edit" at bounding box center [1222, 232] width 24 height 16
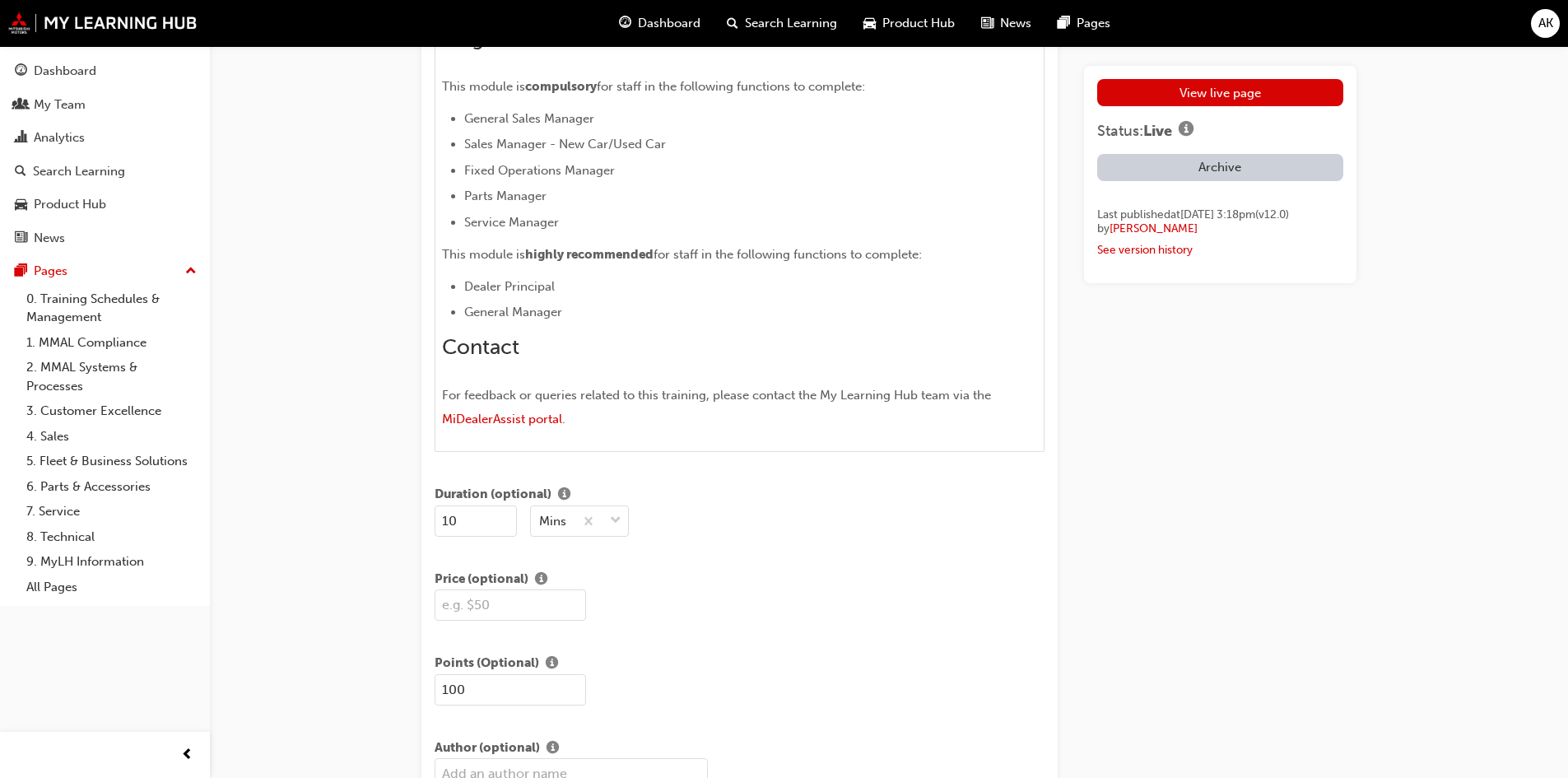
scroll to position [1152, 0]
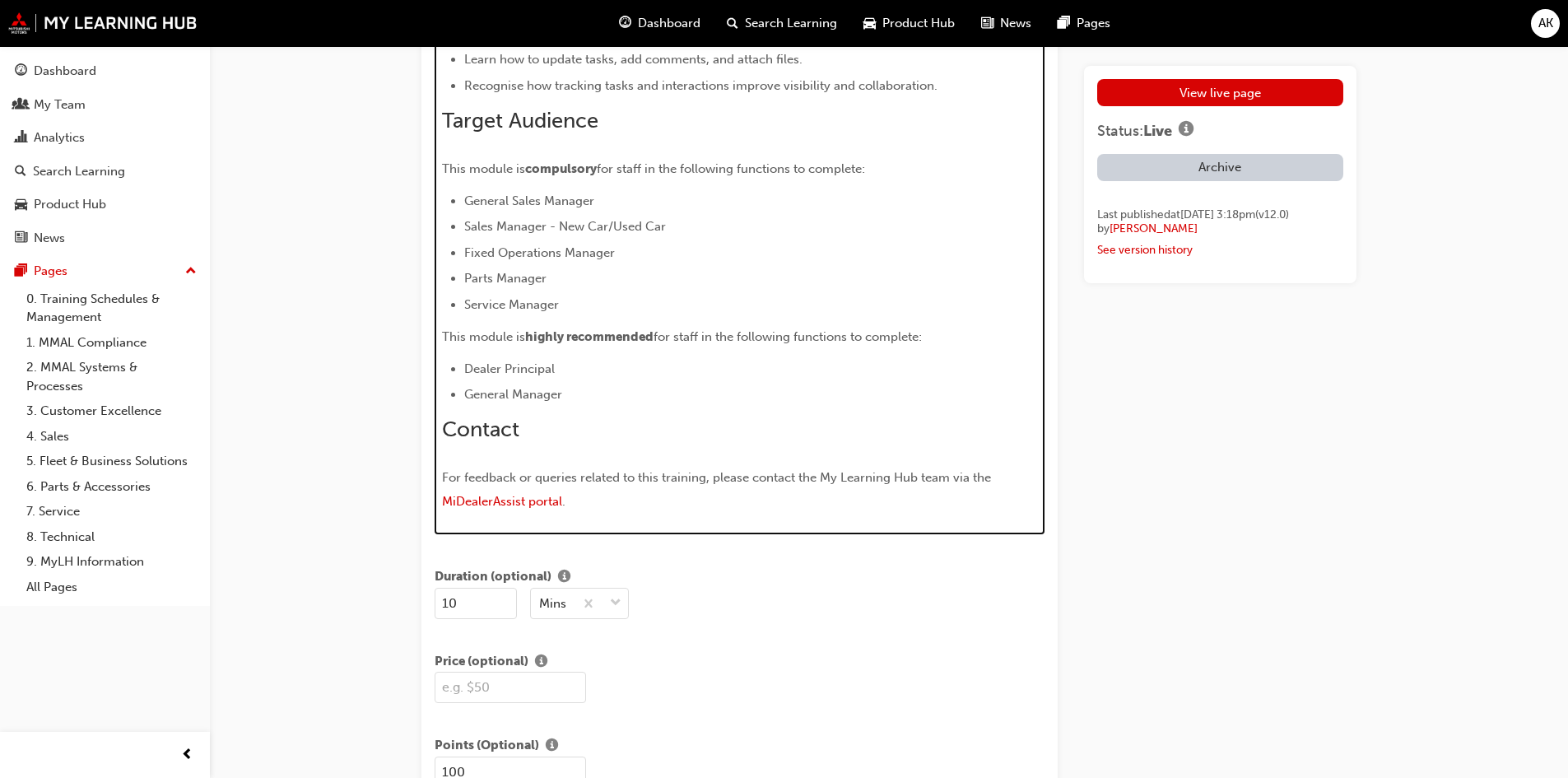
click at [583, 404] on li "General Manager" at bounding box center [751, 394] width 574 height 20
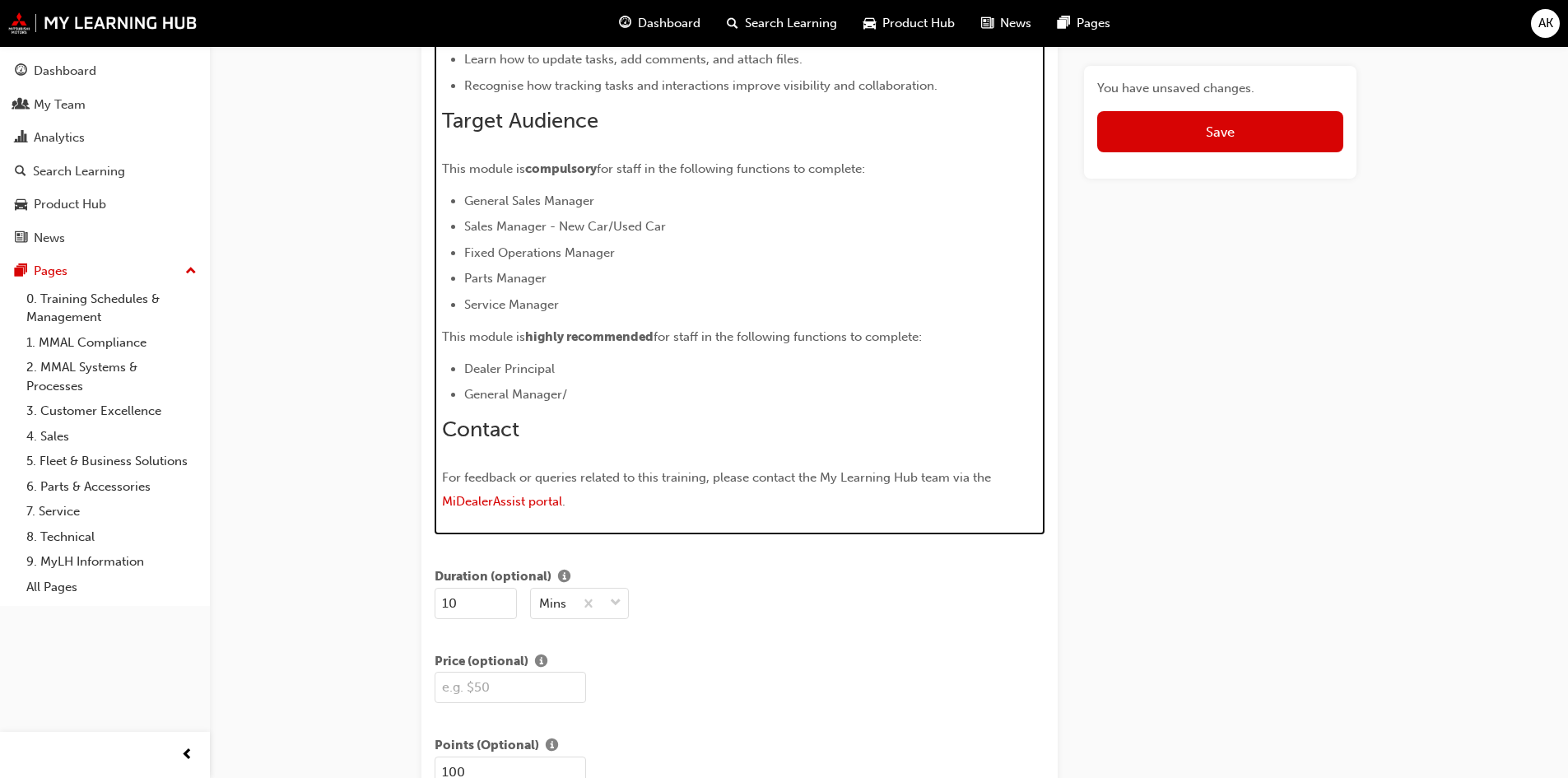
scroll to position [1158, 0]
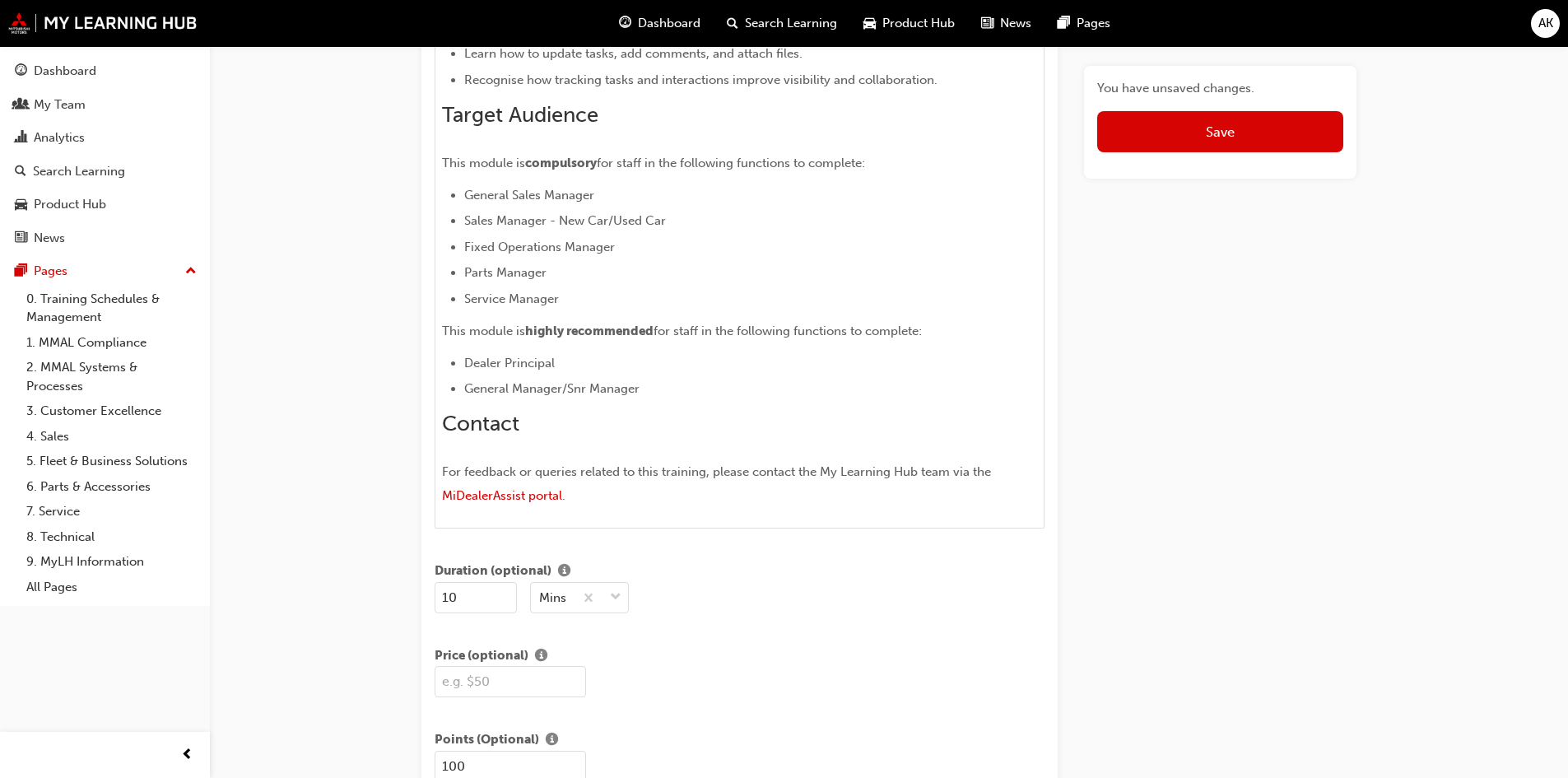
click at [1206, 129] on span "Save" at bounding box center [1220, 132] width 29 height 16
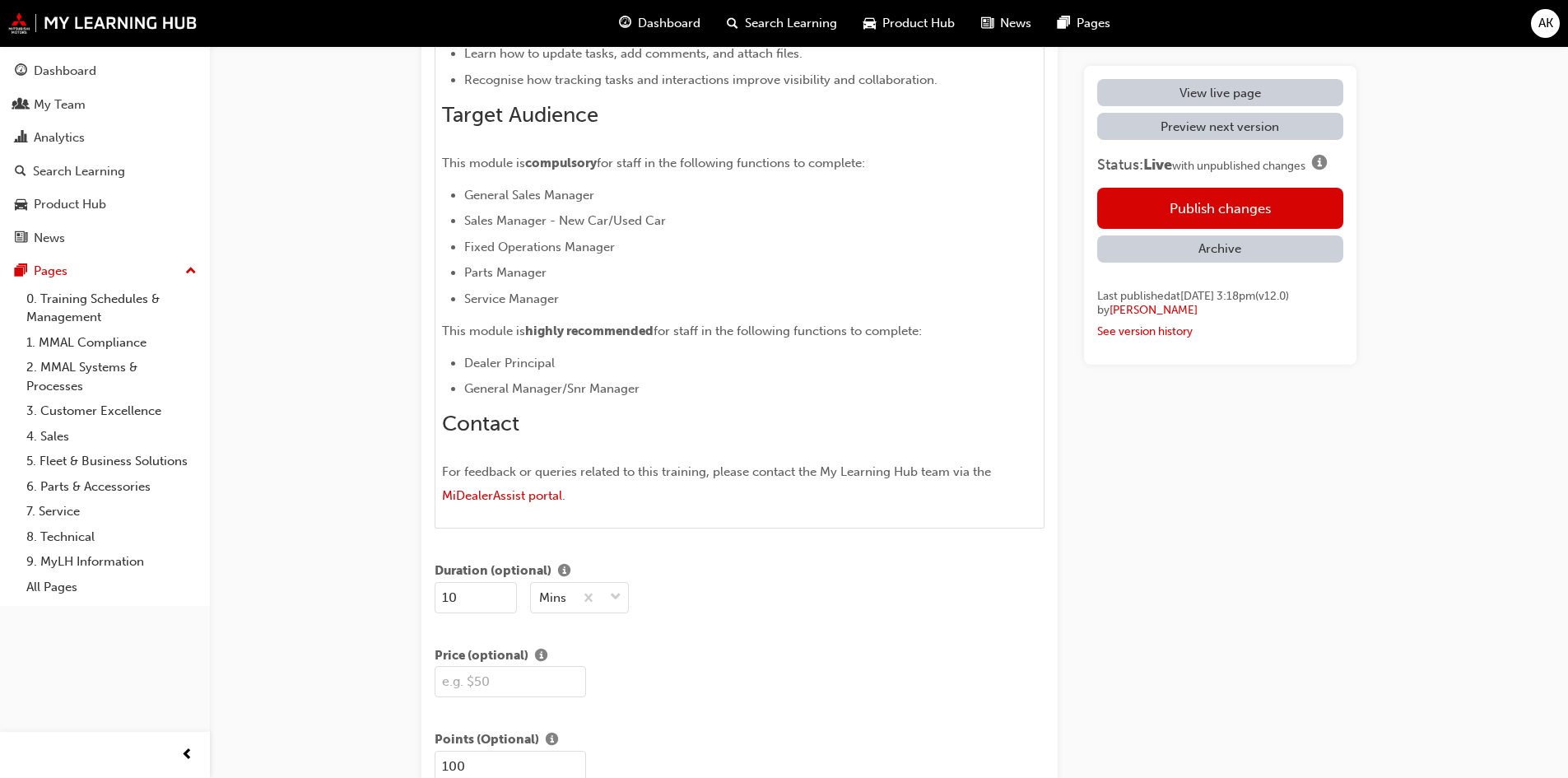
click at [1179, 205] on button "Publish changes" at bounding box center [1220, 208] width 246 height 41
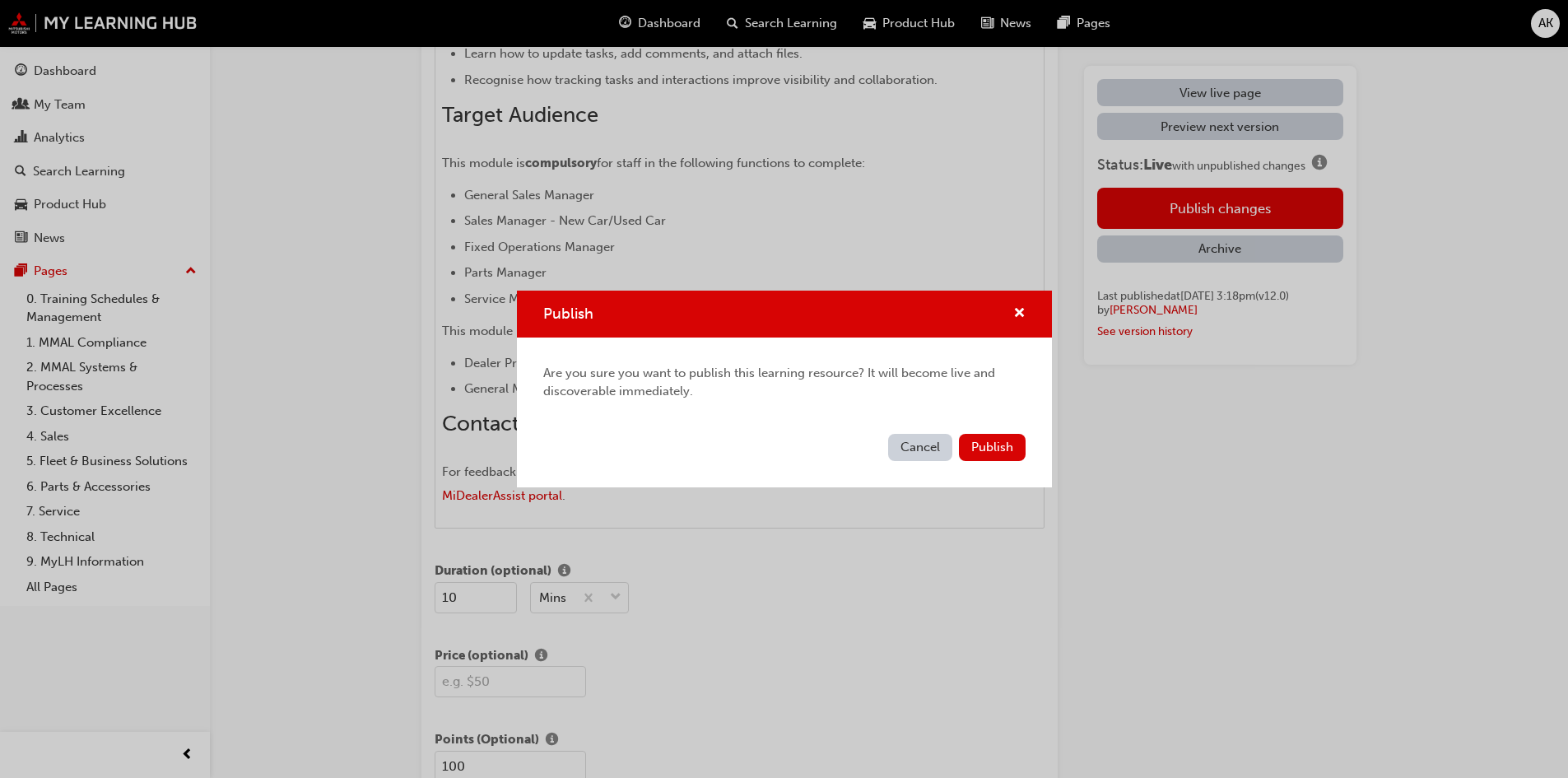
click at [990, 447] on span "Publish" at bounding box center [992, 447] width 42 height 15
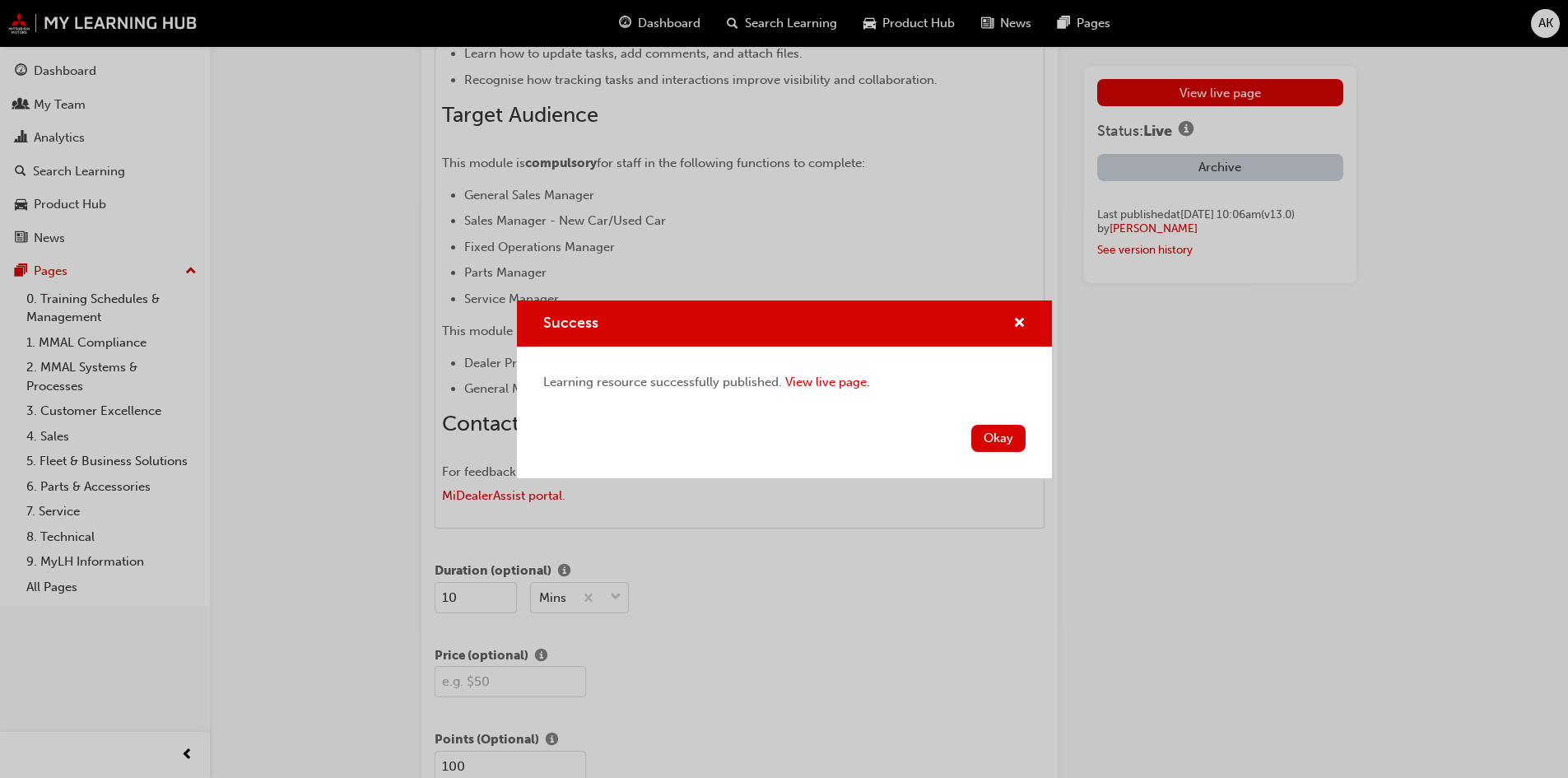
click at [997, 437] on button "Okay" at bounding box center [998, 438] width 55 height 27
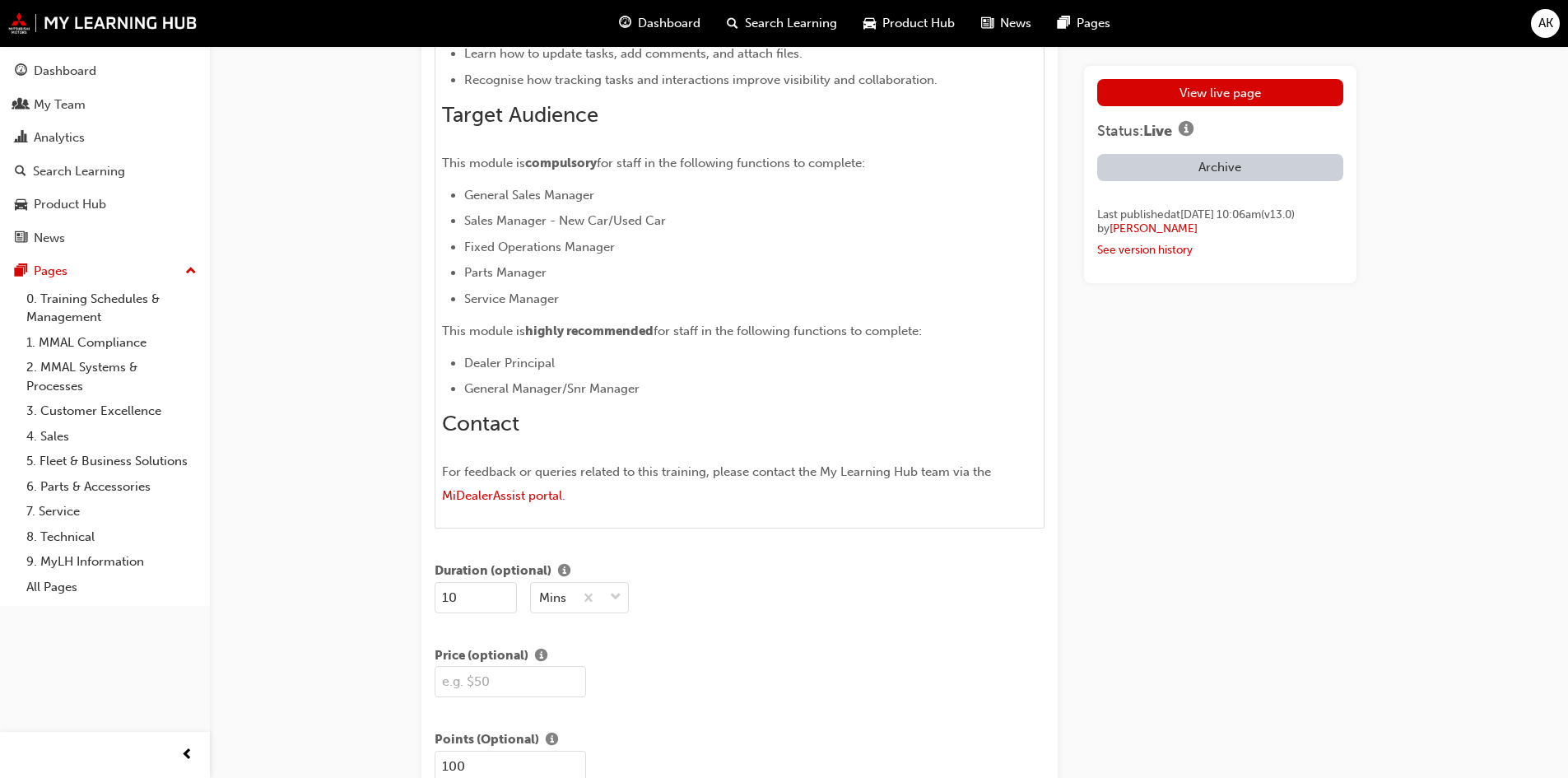
click at [1211, 82] on link "View live page" at bounding box center [1220, 93] width 246 height 27
